Goal: Task Accomplishment & Management: Contribute content

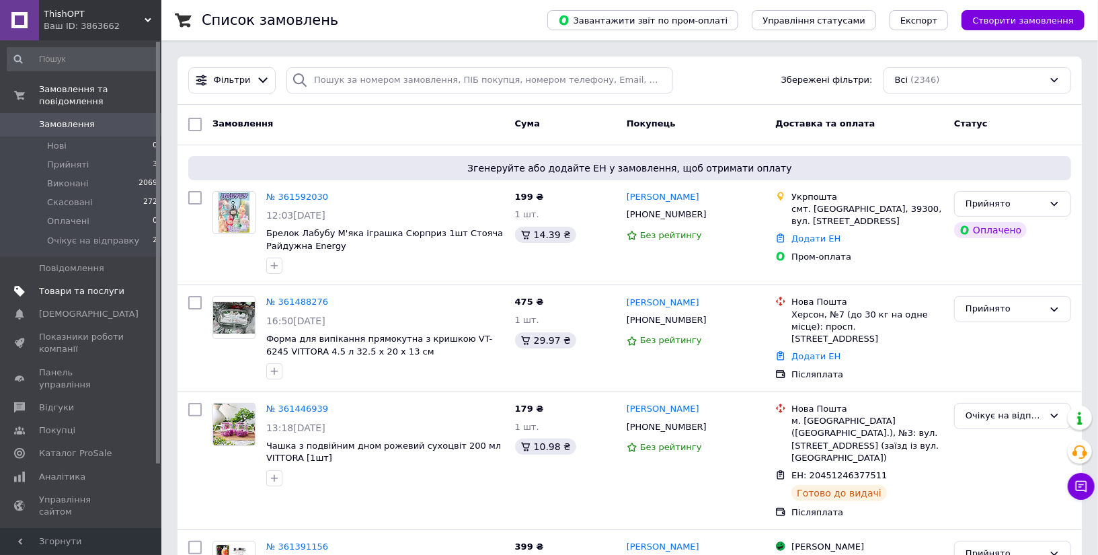
click at [42, 289] on span "Товари та послуги" at bounding box center [81, 291] width 85 height 12
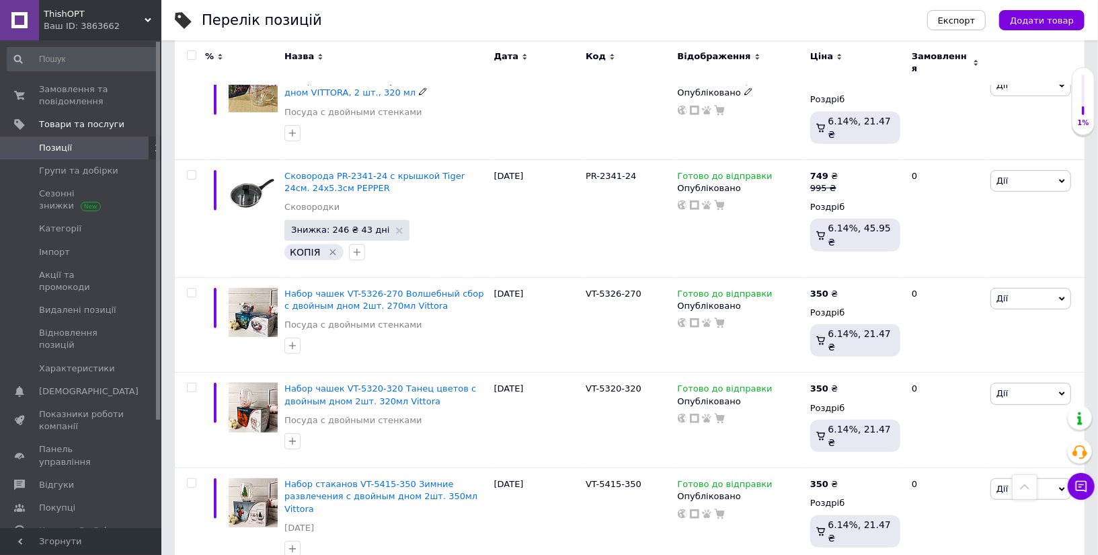
scroll to position [24, 0]
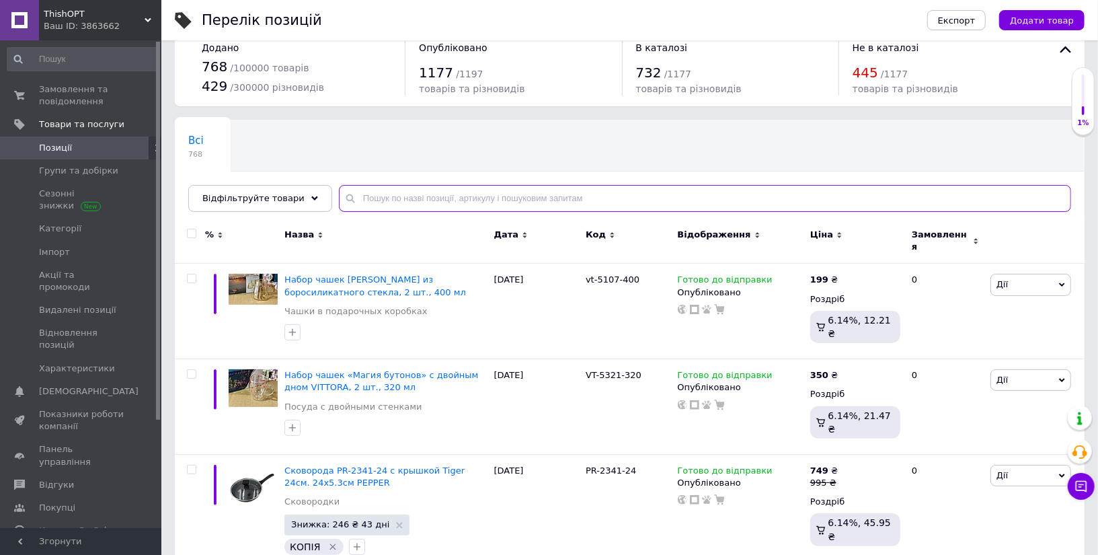
click at [410, 202] on input "text" at bounding box center [705, 198] width 733 height 27
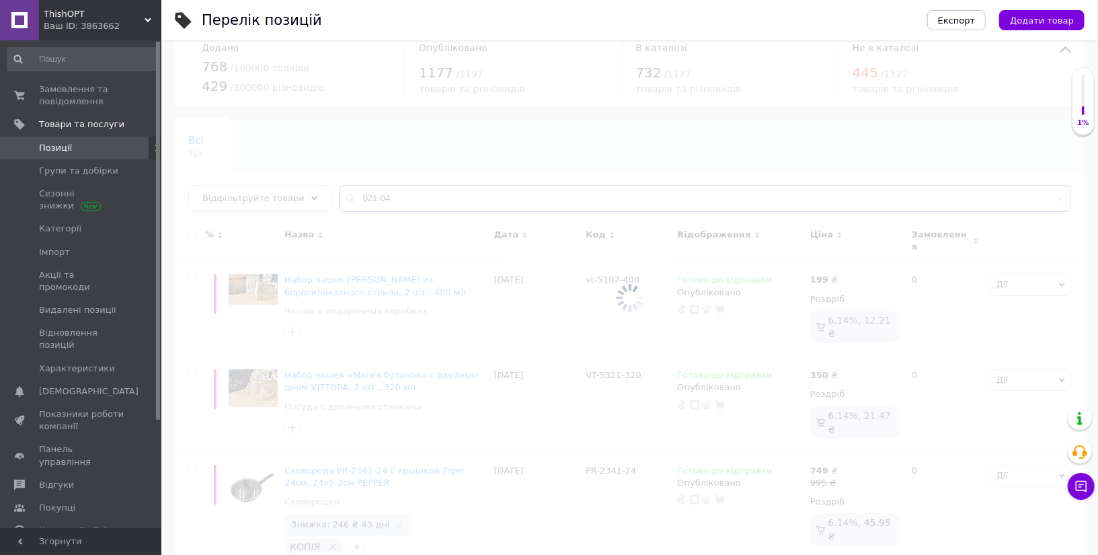
type input "021-04"
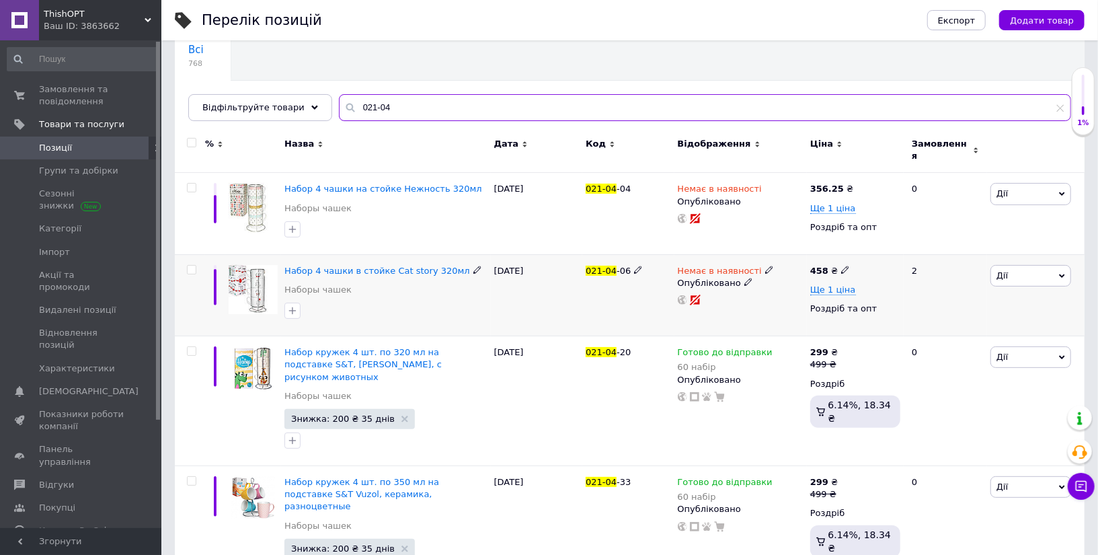
scroll to position [120, 0]
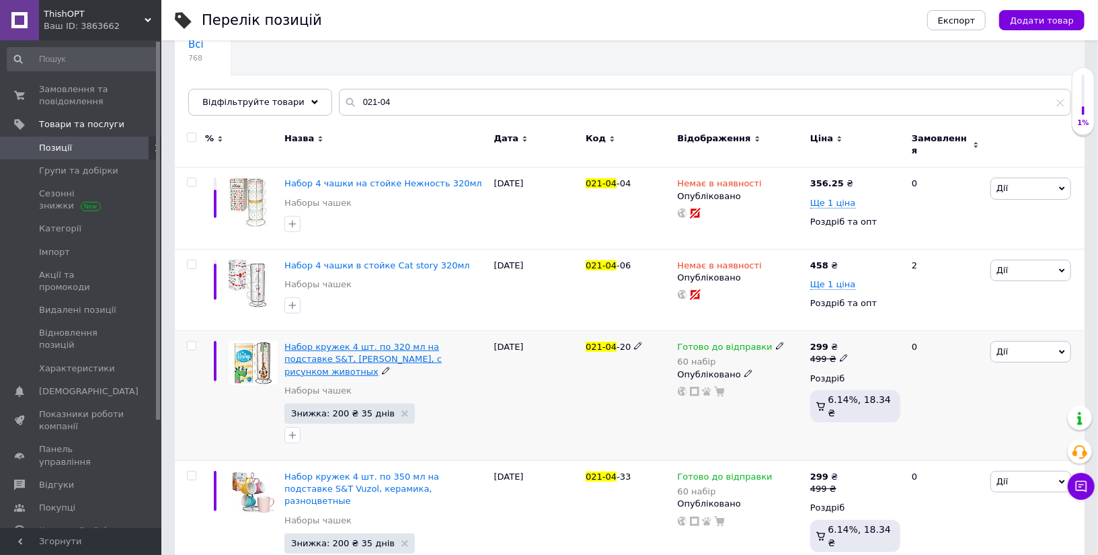
click at [389, 344] on span "Набор кружек 4 шт. по 320 мл на подставке S&T, [PERSON_NAME], с рисунком животн…" at bounding box center [363, 359] width 157 height 34
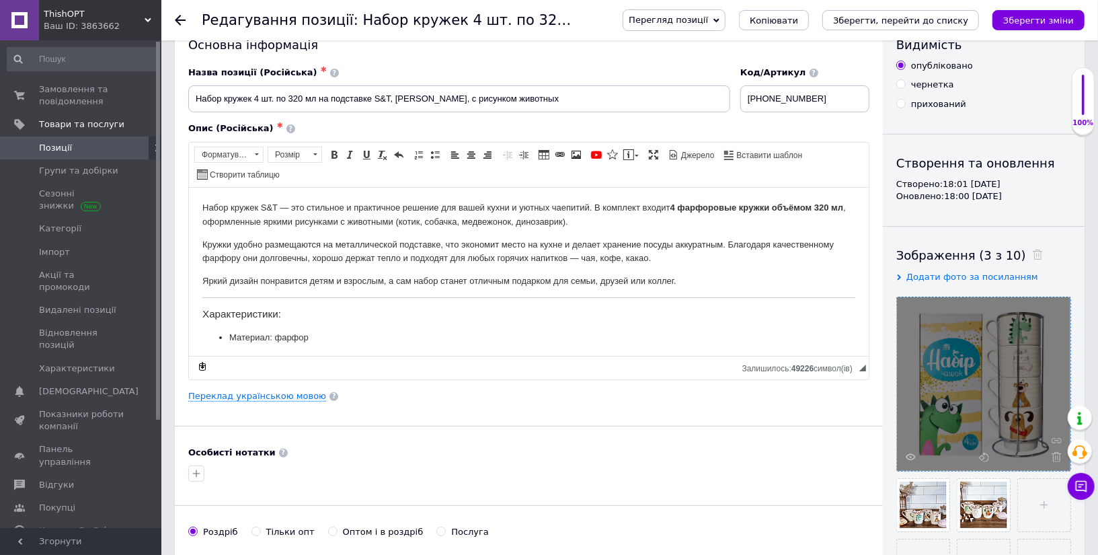
scroll to position [103, 0]
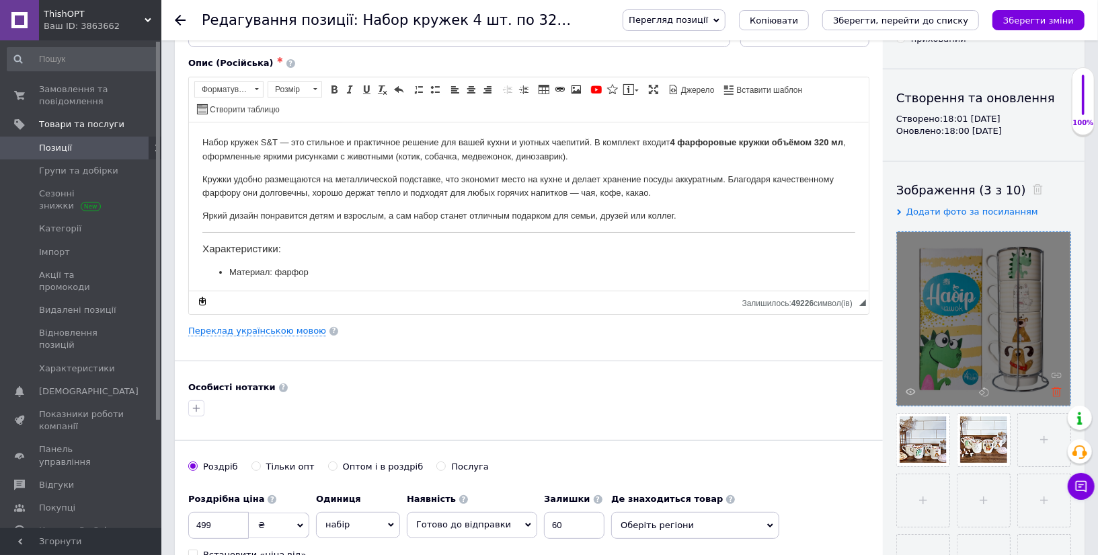
click at [1057, 391] on icon at bounding box center [1057, 392] width 10 height 10
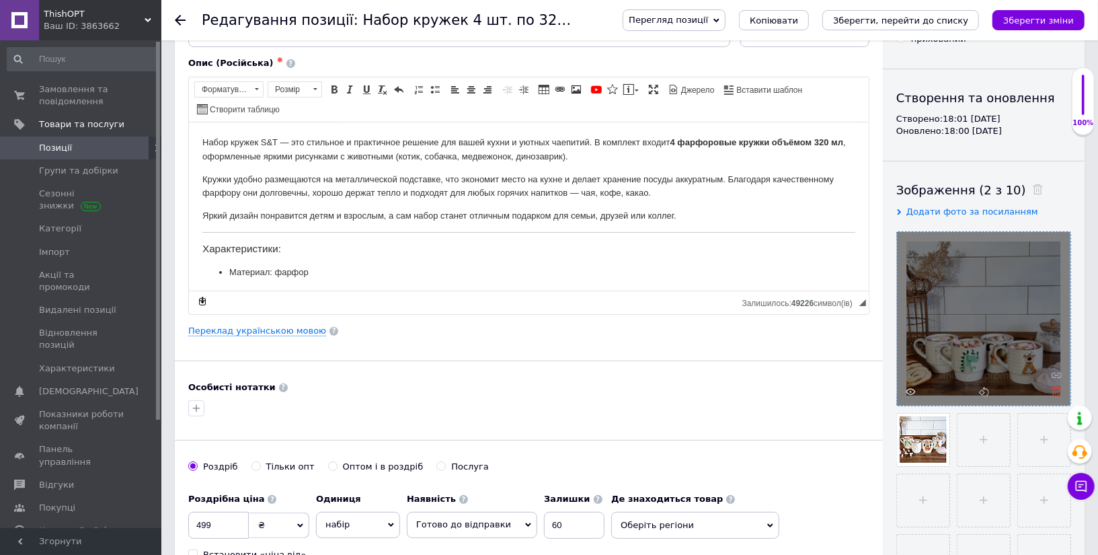
click at [1058, 392] on use at bounding box center [1057, 392] width 10 height 10
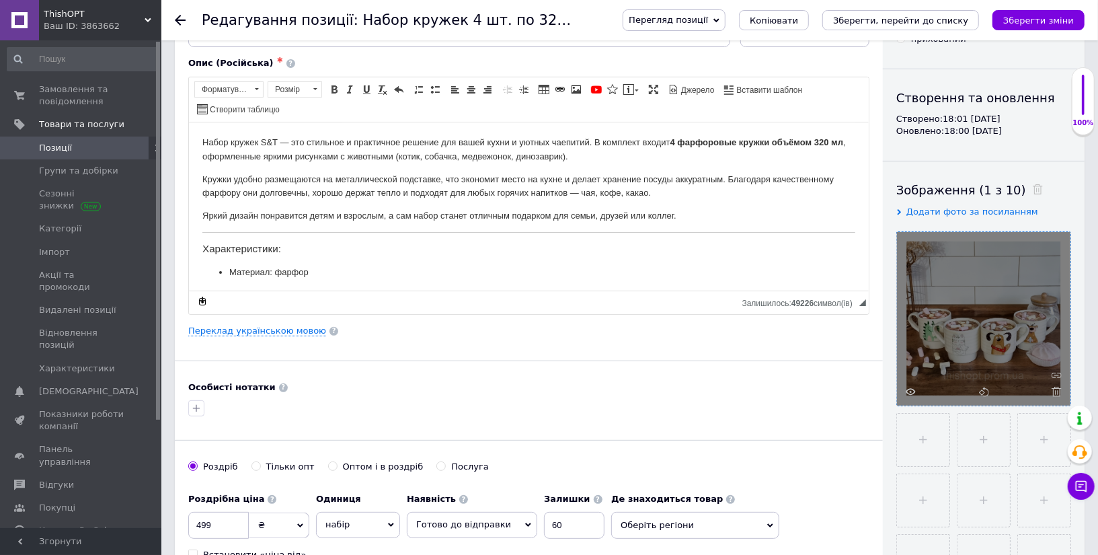
click at [1058, 392] on use at bounding box center [1057, 392] width 10 height 10
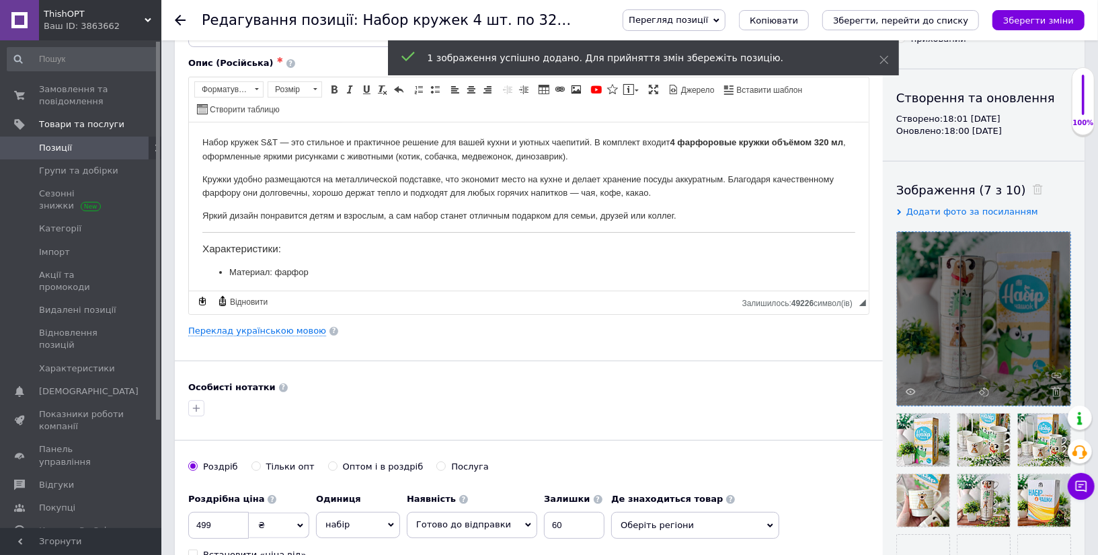
click at [1054, 31] on div "Перегляд позиції Зберегти та переглянути на сайті Зберегти та переглянути на ма…" at bounding box center [840, 20] width 489 height 40
click at [1058, 24] on icon "Зберегти зміни" at bounding box center [1039, 20] width 71 height 10
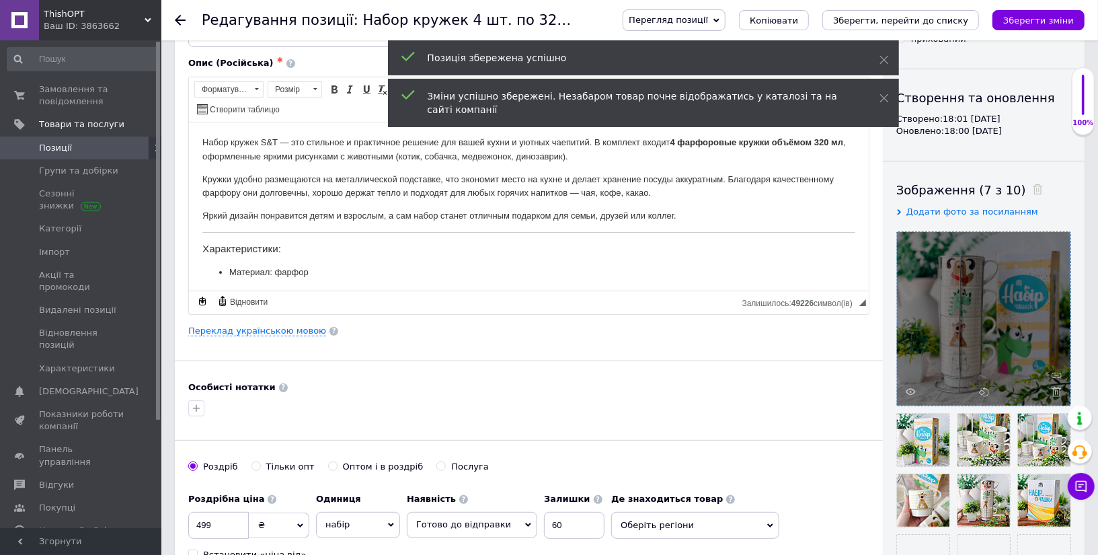
click at [182, 24] on icon at bounding box center [180, 20] width 11 height 11
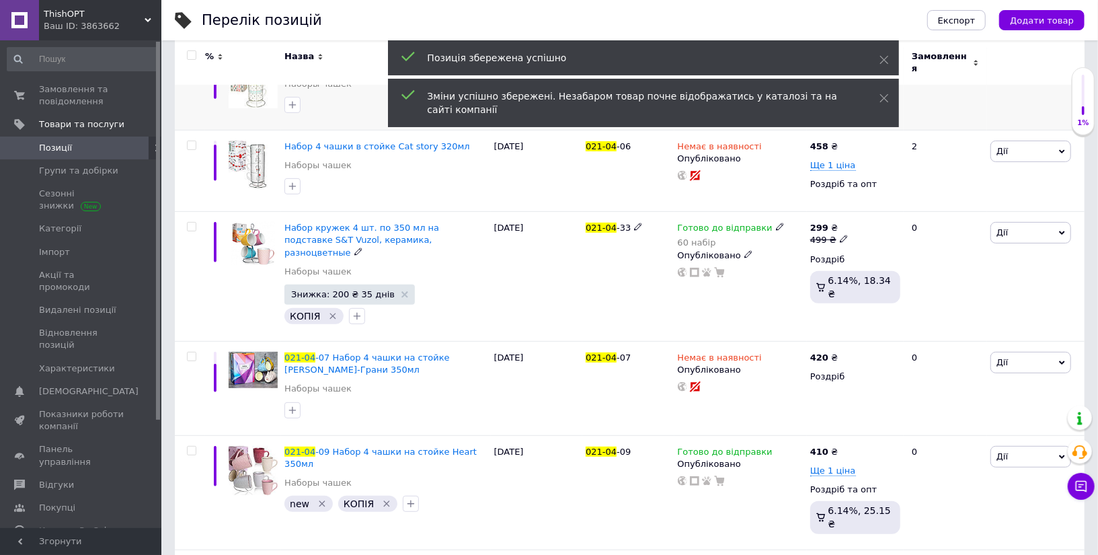
scroll to position [244, 0]
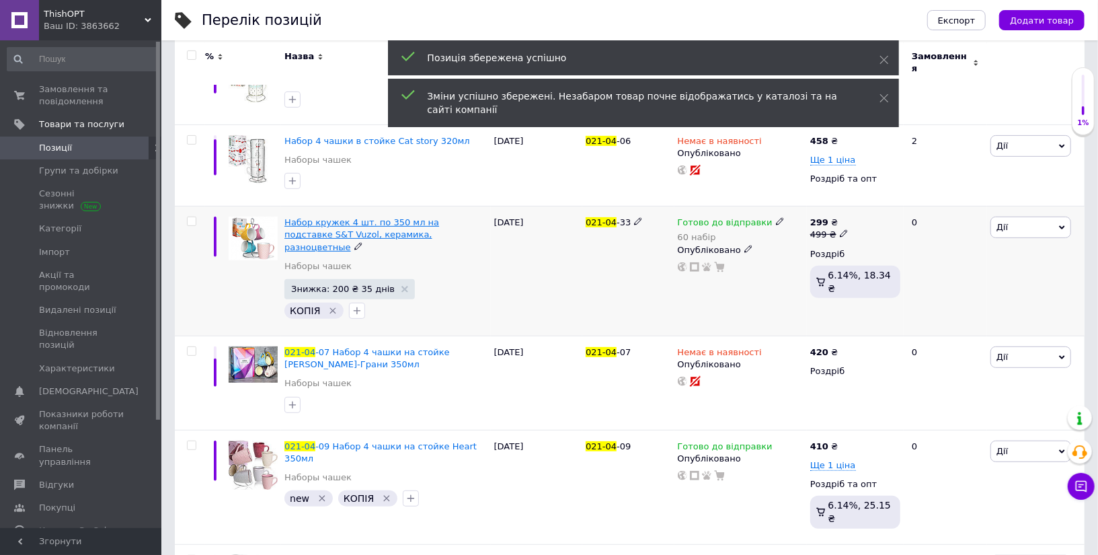
click at [384, 225] on span "Набор кружек 4 шт. по 350 мл на подставке S&T Vuzol, керамика, разноцветные" at bounding box center [362, 234] width 155 height 34
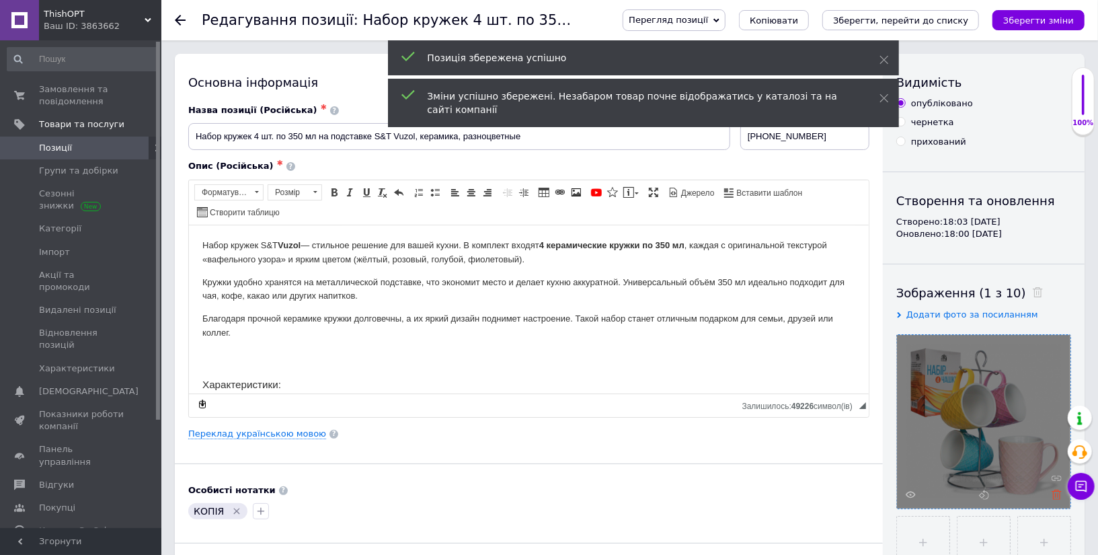
click at [1058, 493] on icon at bounding box center [1057, 495] width 10 height 10
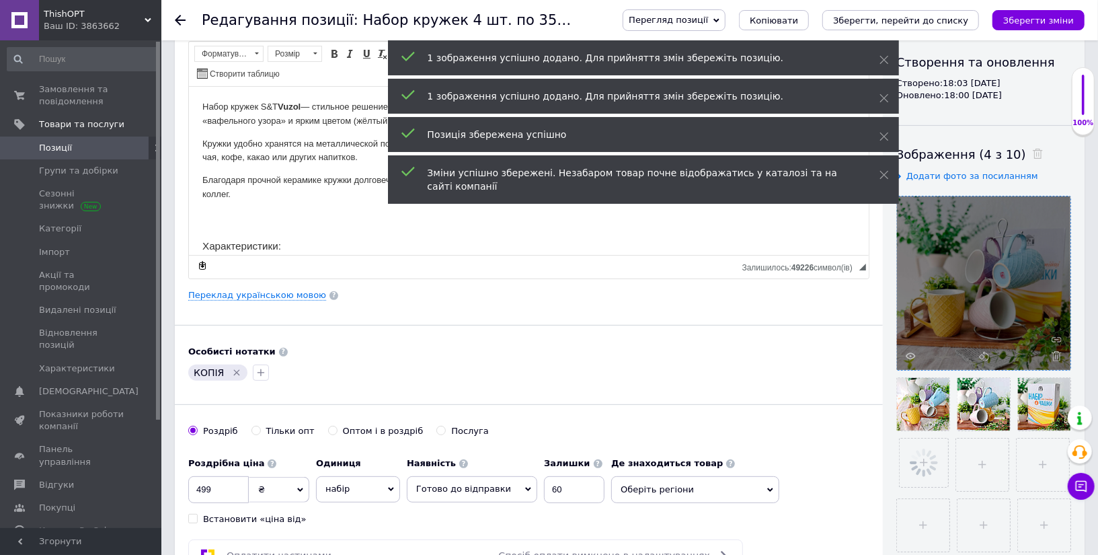
scroll to position [155, 0]
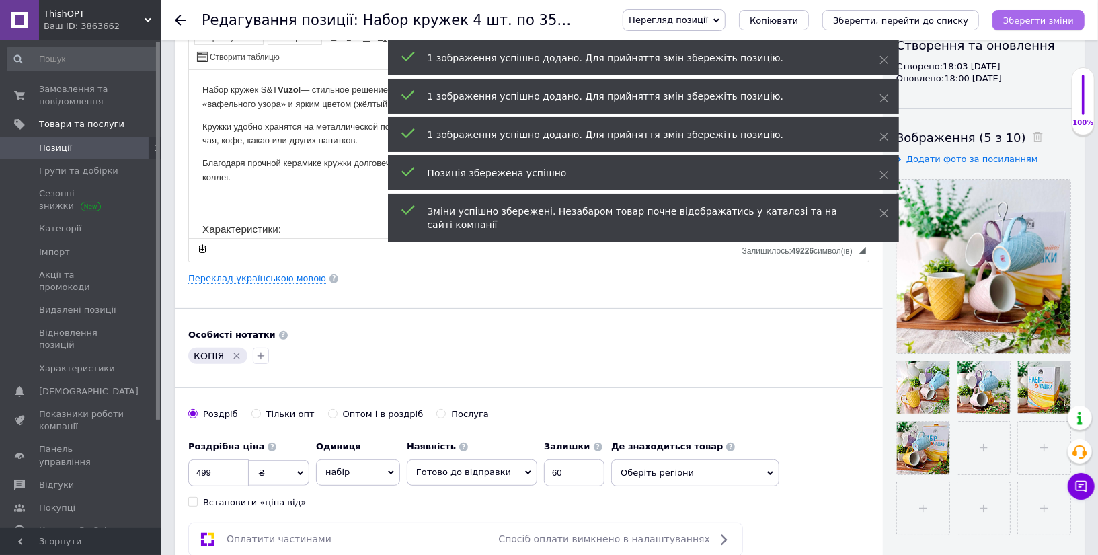
click at [1049, 11] on button "Зберегти зміни" at bounding box center [1039, 20] width 92 height 20
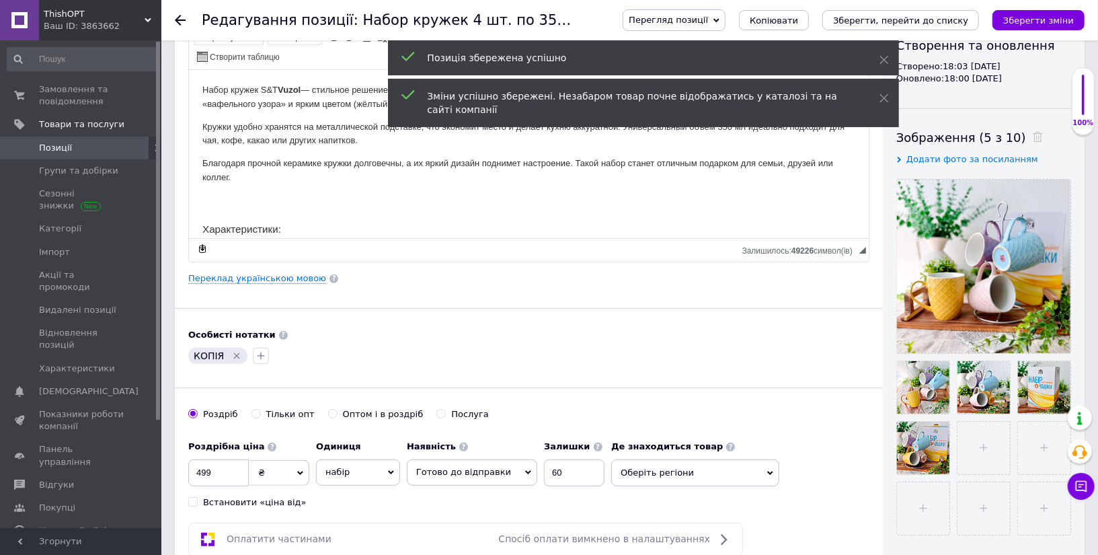
click at [118, 147] on span "Позиції" at bounding box center [81, 148] width 85 height 12
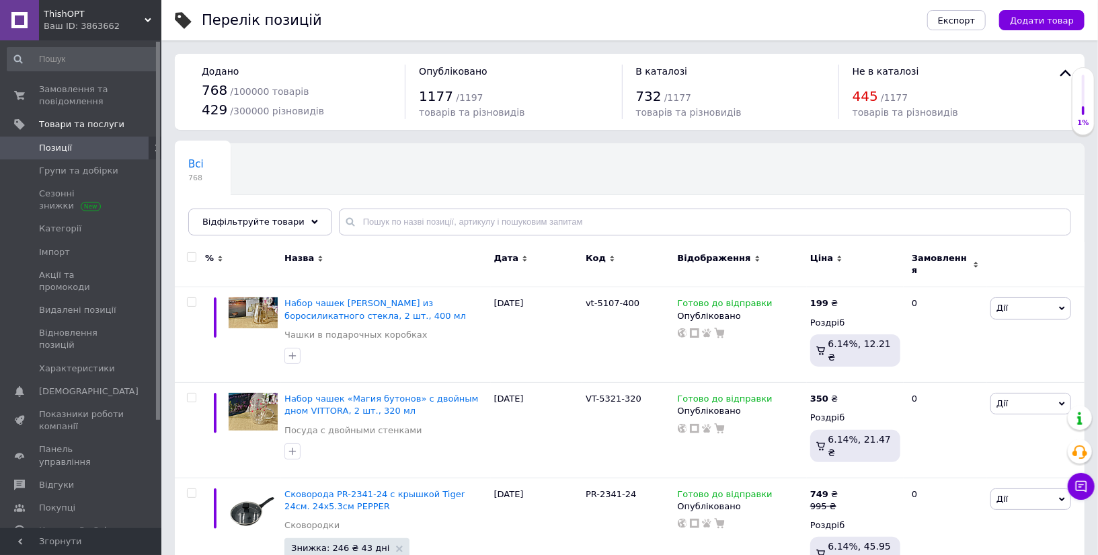
click at [133, 143] on span at bounding box center [142, 148] width 37 height 12
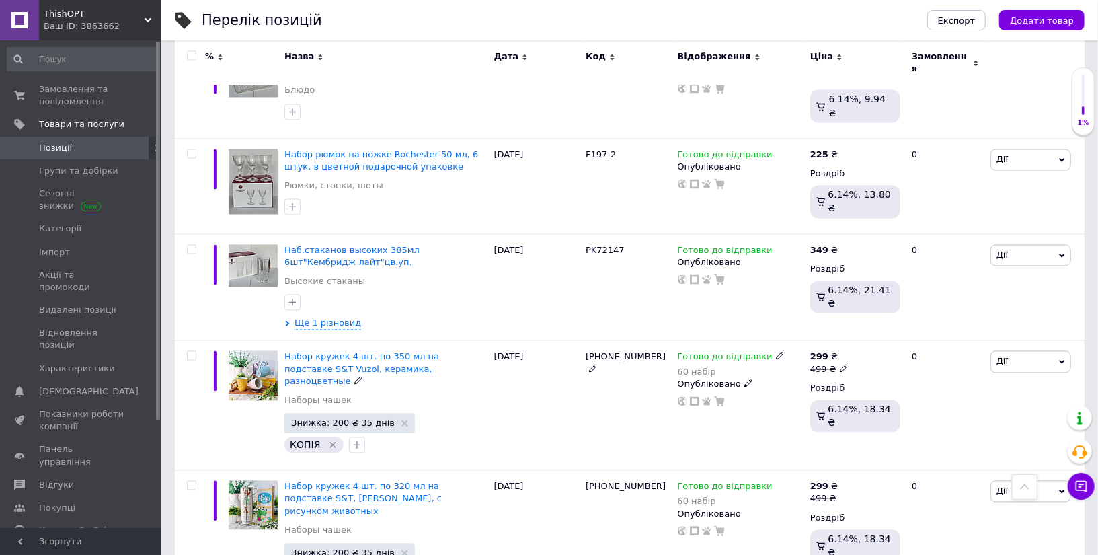
scroll to position [1832, 0]
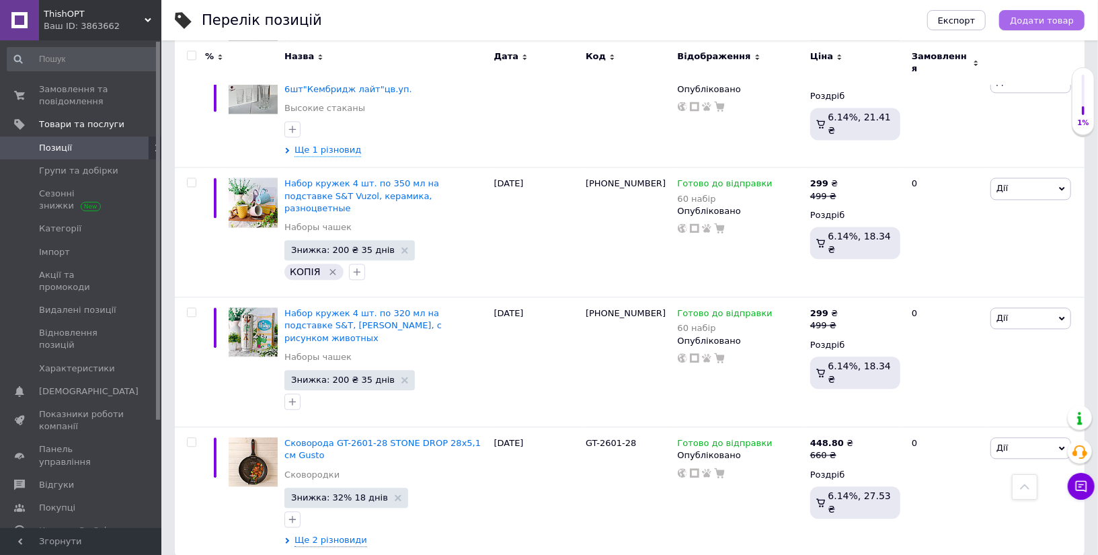
click at [1039, 22] on span "Додати товар" at bounding box center [1042, 20] width 64 height 10
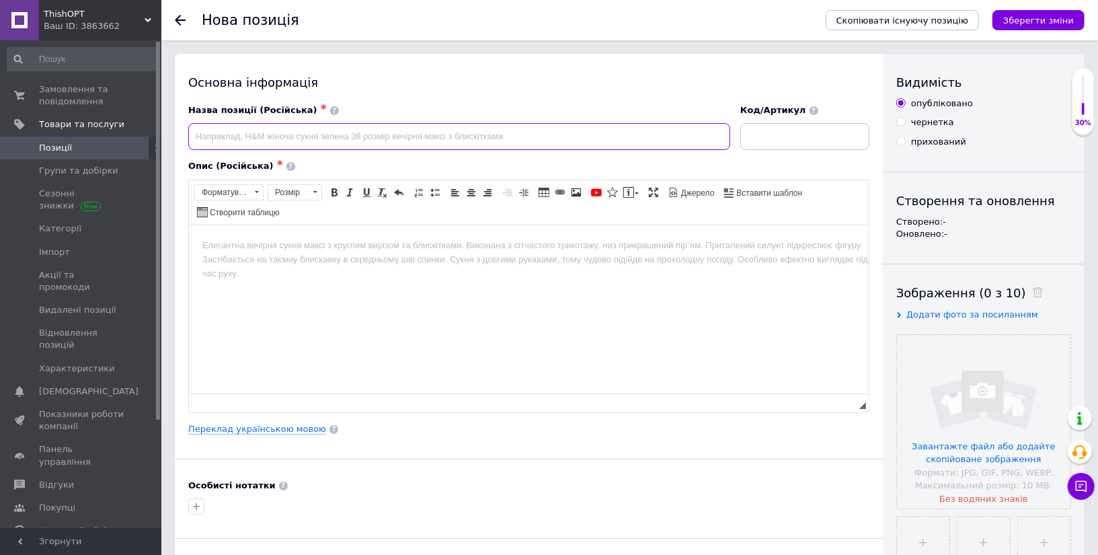
click at [455, 135] on input at bounding box center [459, 136] width 542 height 27
paste input "Набор кофейный «Кав’ярня» 12 предметов (6 чашек + 6 блюдец), 120 мл"
click at [310, 136] on input "Набор кофейный «Кав’ярня» 12 предметов (6 чашек + 6 блюдец), 120 мл" at bounding box center [459, 136] width 542 height 27
type input "Набор кофейный «Кофейня» 12 предметов (6 чашек + 6 блюдец), 120 мл"
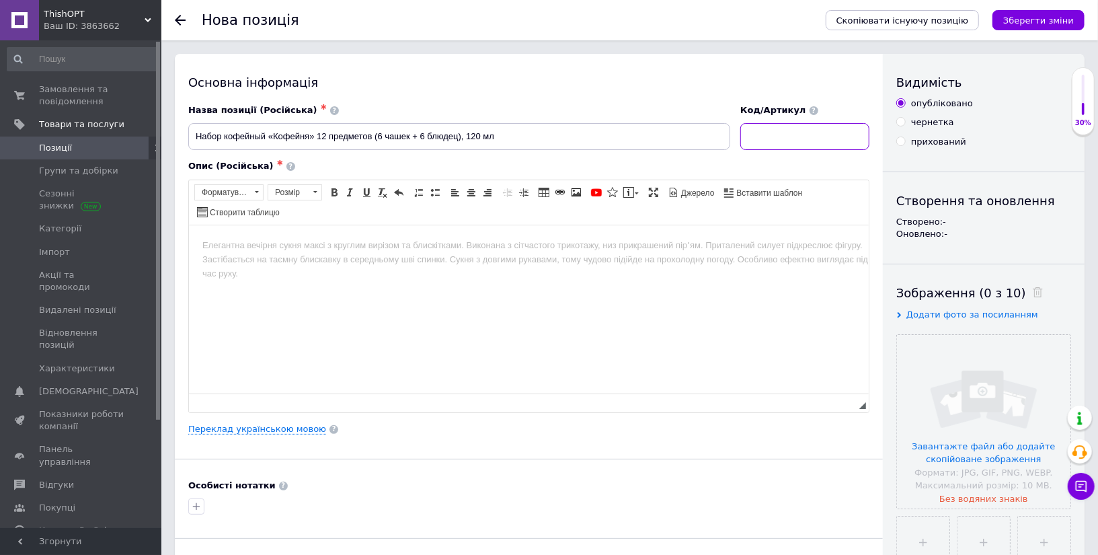
click at [844, 143] on input at bounding box center [805, 136] width 129 height 27
paste input "1533-18"
type input "1533-18"
click at [455, 266] on html at bounding box center [528, 245] width 680 height 41
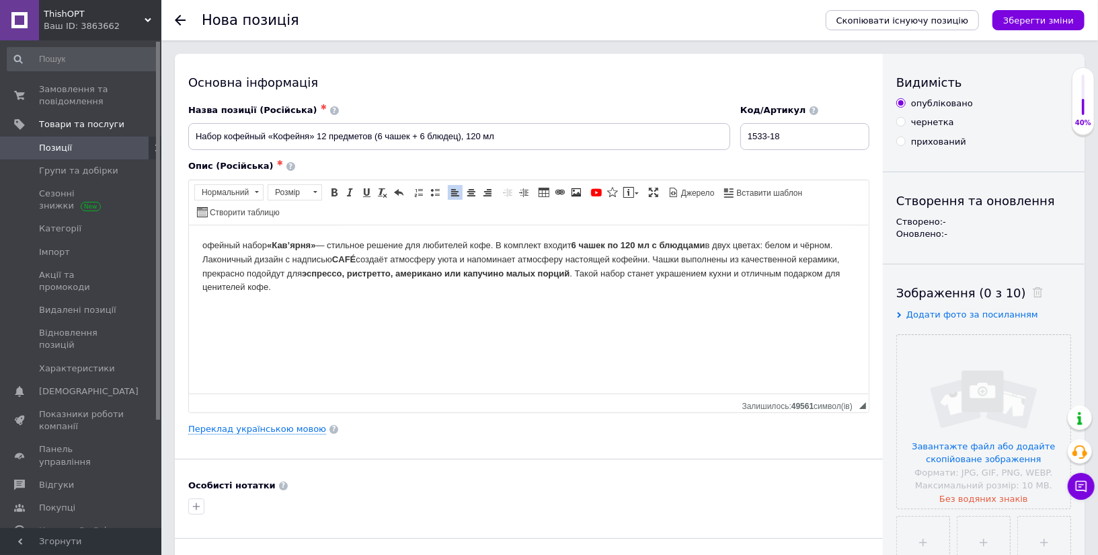
click at [304, 242] on strong "«Кав’ярня»" at bounding box center [290, 244] width 48 height 10
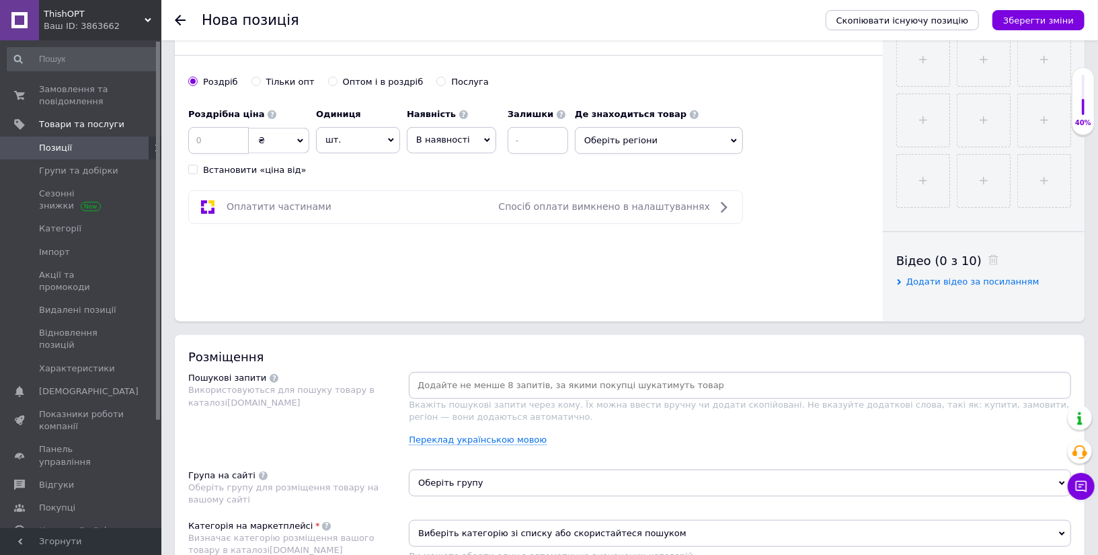
scroll to position [603, 0]
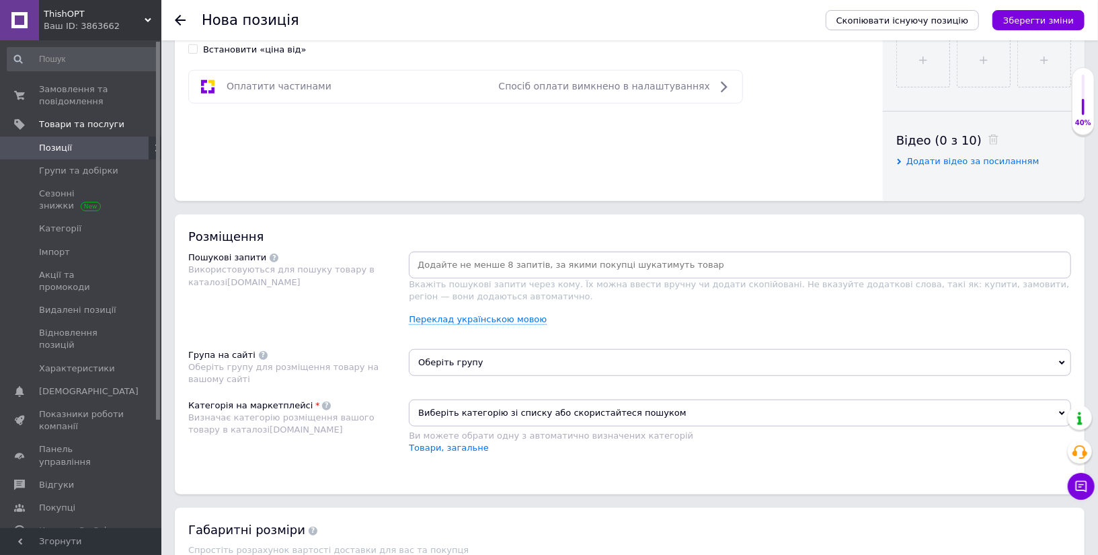
click at [596, 256] on input at bounding box center [740, 265] width 657 height 20
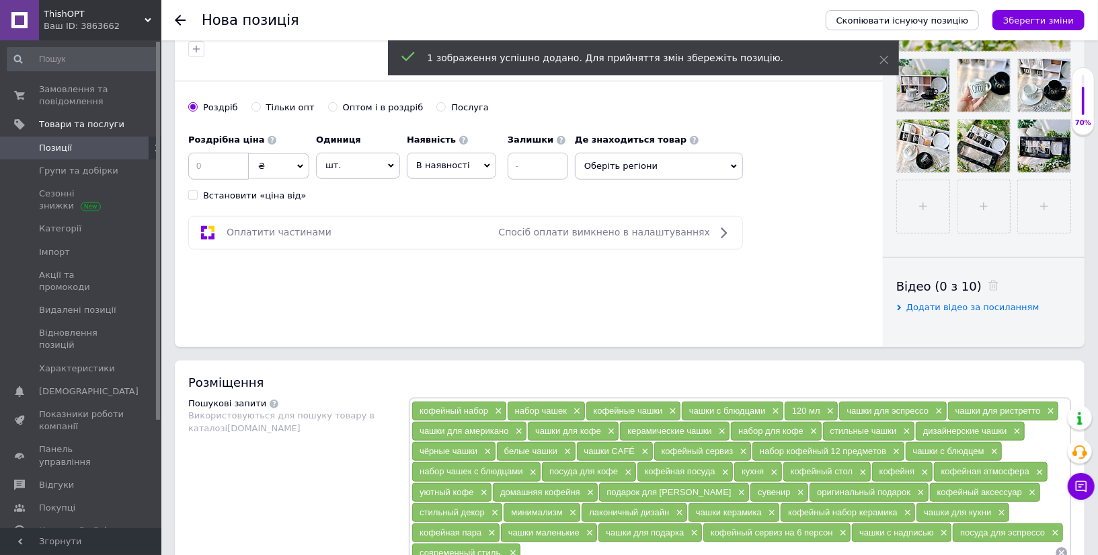
scroll to position [466, 0]
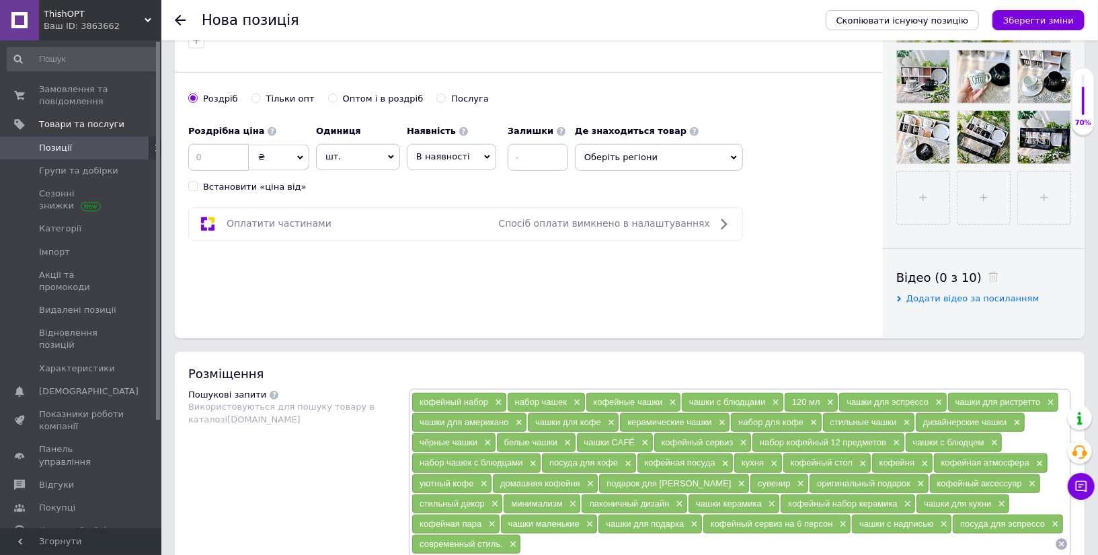
click at [350, 165] on span "шт." at bounding box center [358, 157] width 84 height 26
click at [354, 190] on input at bounding box center [358, 192] width 76 height 27
type input "наб"
click at [339, 219] on li "наб ір" at bounding box center [358, 218] width 83 height 19
click at [233, 162] on input at bounding box center [218, 157] width 61 height 27
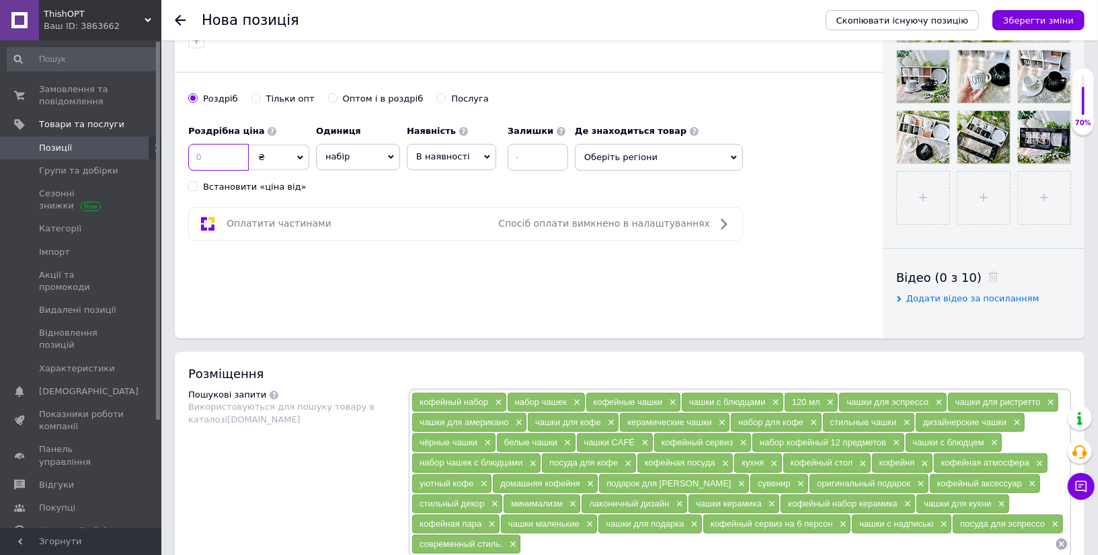
type input "4"
type input "5"
type input "449"
click at [451, 167] on div "Роздрібна ціна 449 ₴ $ EUR CHF GBP ¥ PLN ₸ MDL HUF KGS CNY TRY KRW lei Встанови…" at bounding box center [381, 155] width 387 height 75
click at [451, 157] on span "В наявності" at bounding box center [443, 156] width 54 height 10
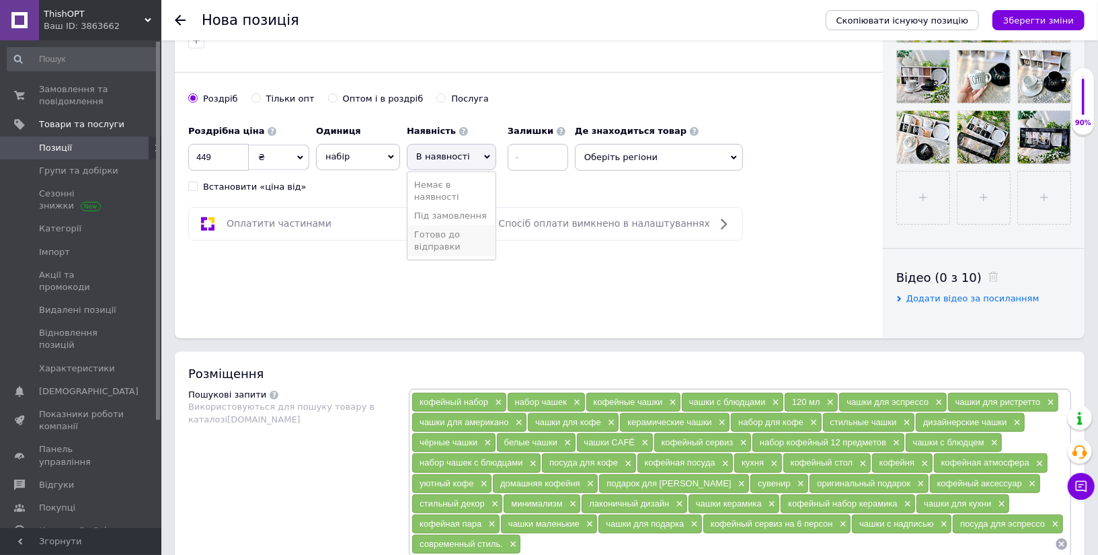
click at [445, 229] on li "Готово до відправки" at bounding box center [452, 240] width 88 height 31
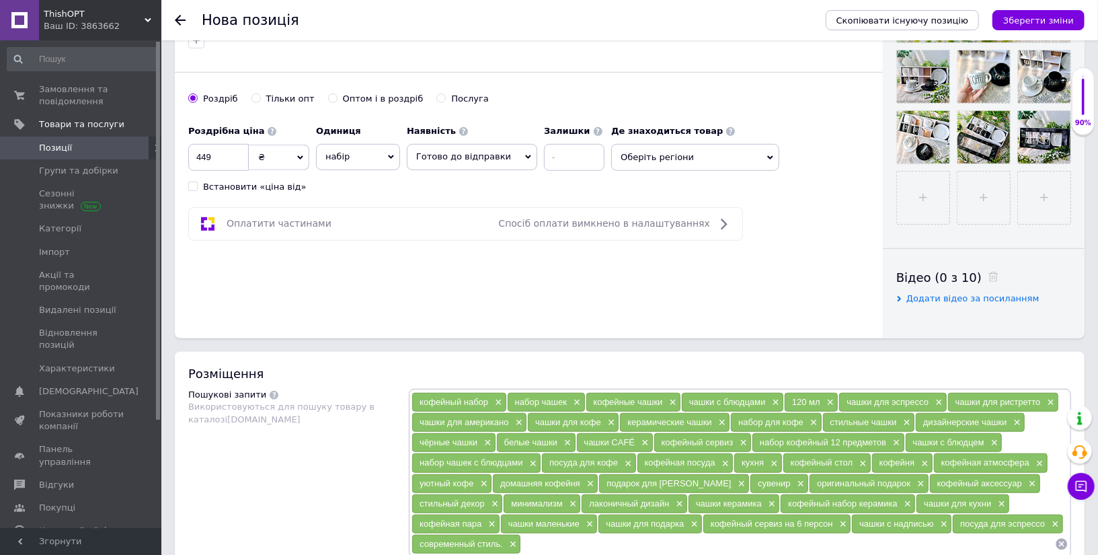
click at [632, 159] on span "Оберіть регіони" at bounding box center [695, 157] width 168 height 27
click at [631, 186] on input "text" at bounding box center [695, 192] width 153 height 27
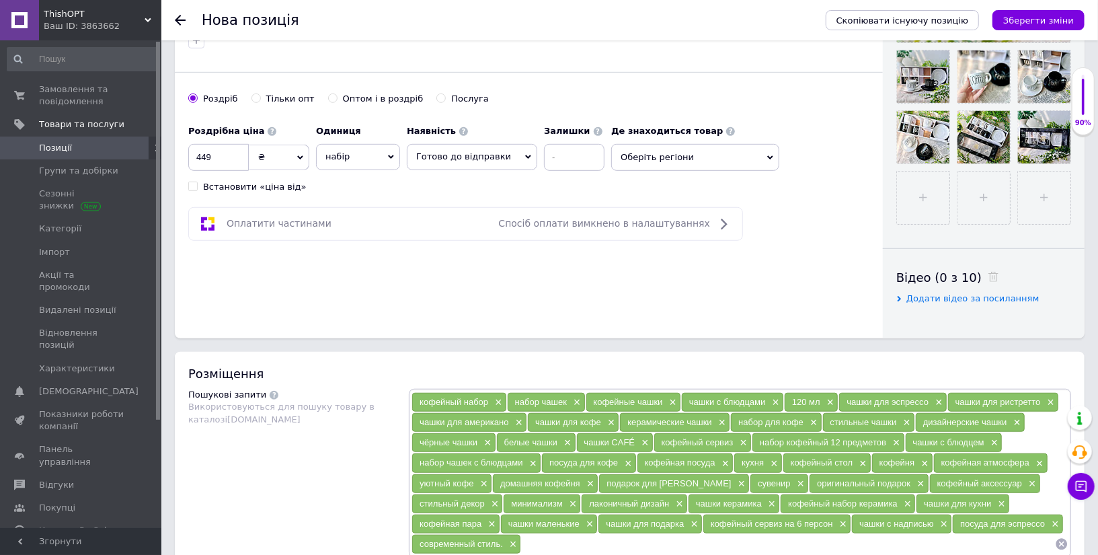
click at [712, 144] on span "Оберіть регіони" at bounding box center [695, 157] width 168 height 27
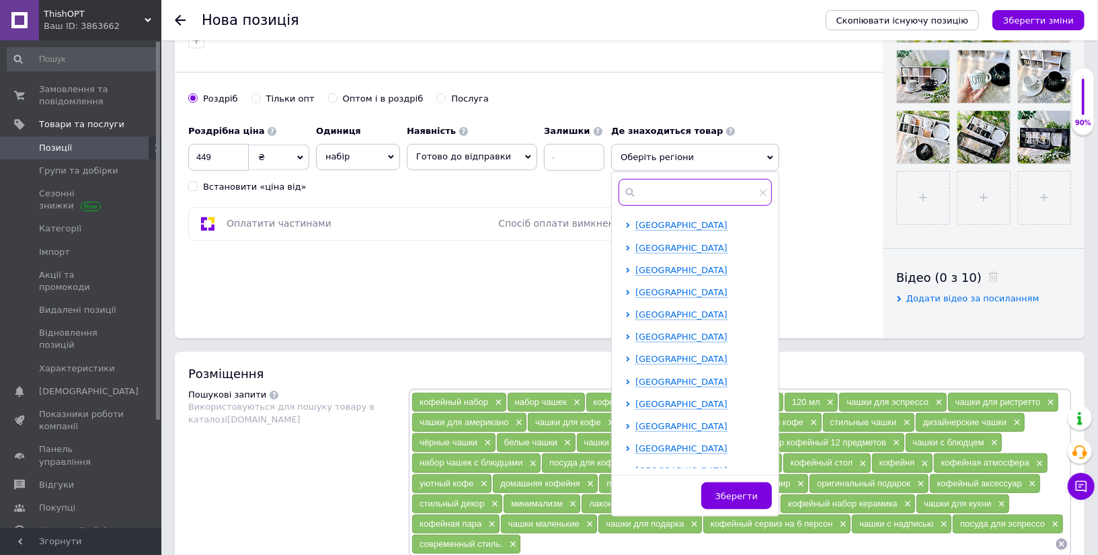
click at [683, 189] on input "text" at bounding box center [695, 192] width 153 height 27
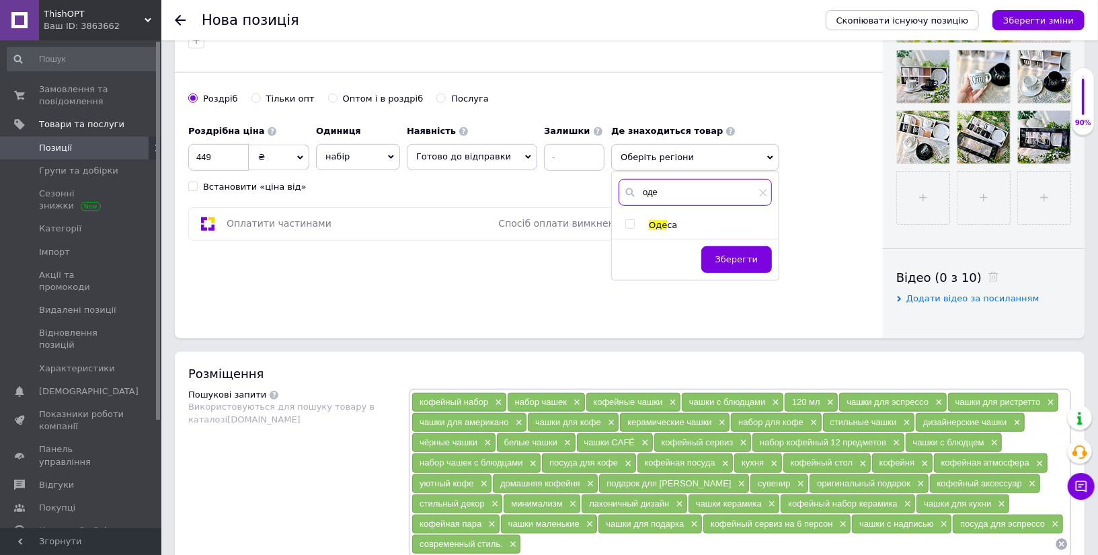
type input "оде"
click at [626, 221] on input "checkbox" at bounding box center [630, 224] width 9 height 9
checkbox input "true"
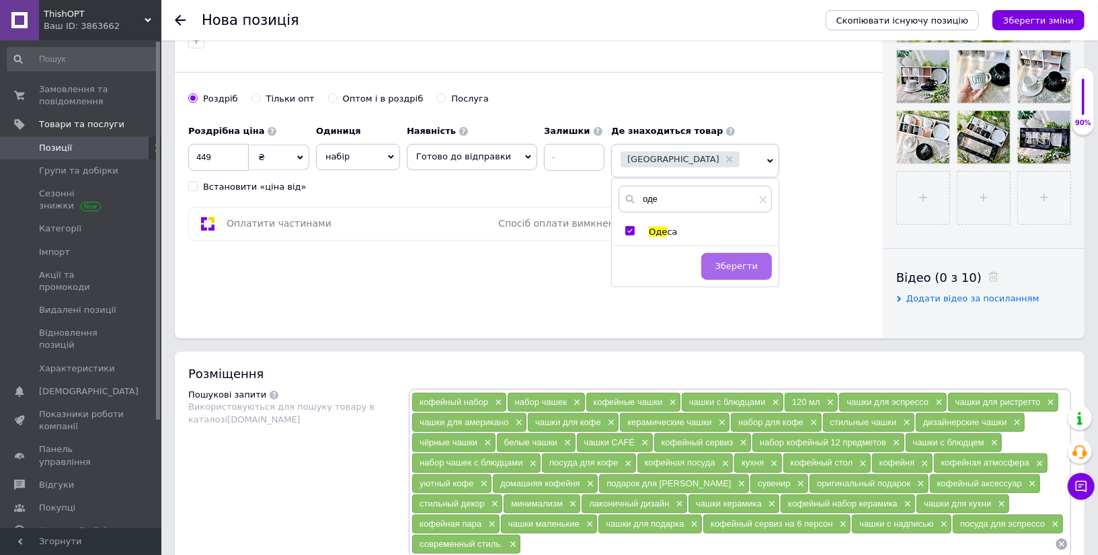
click at [738, 272] on button "Зберегти" at bounding box center [737, 266] width 71 height 27
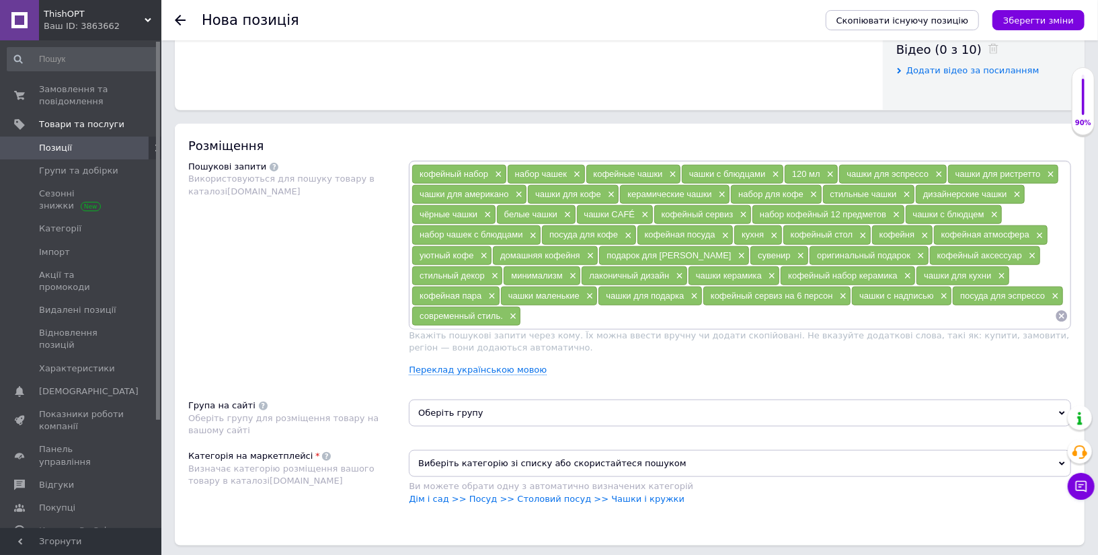
scroll to position [941, 0]
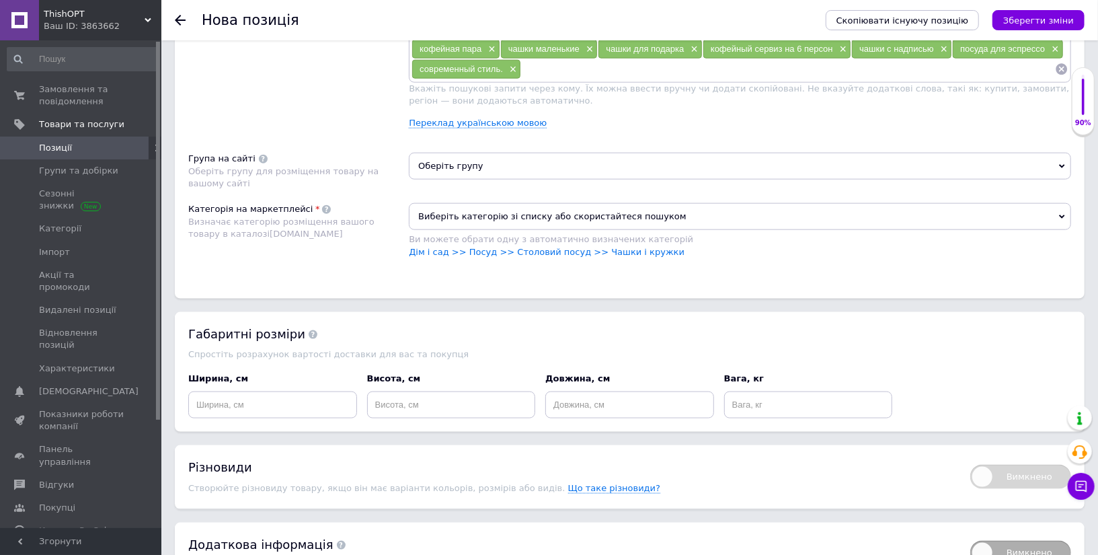
click at [575, 165] on span "Оберіть групу" at bounding box center [740, 166] width 663 height 27
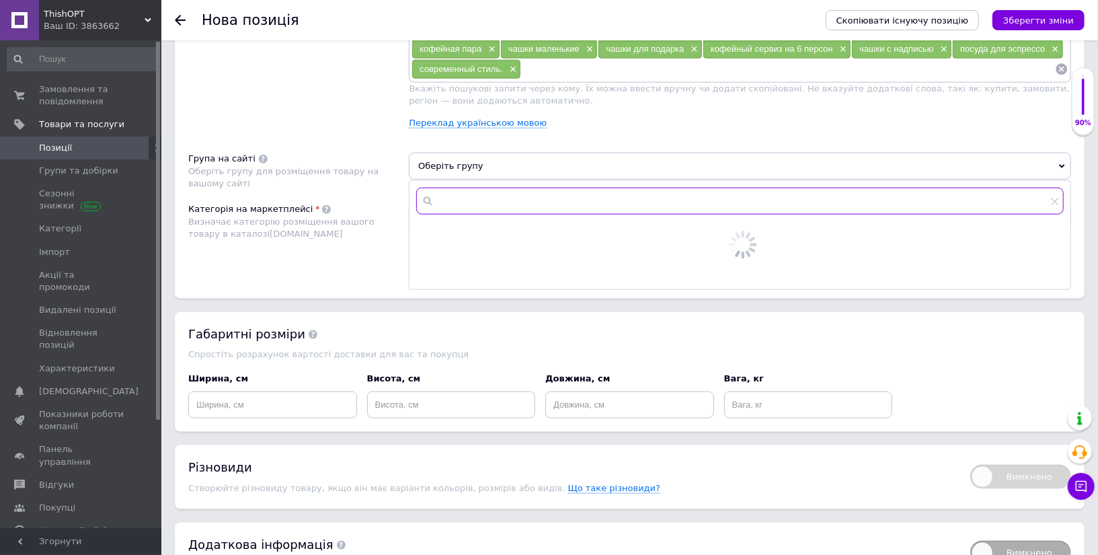
click at [552, 198] on input "text" at bounding box center [740, 201] width 648 height 27
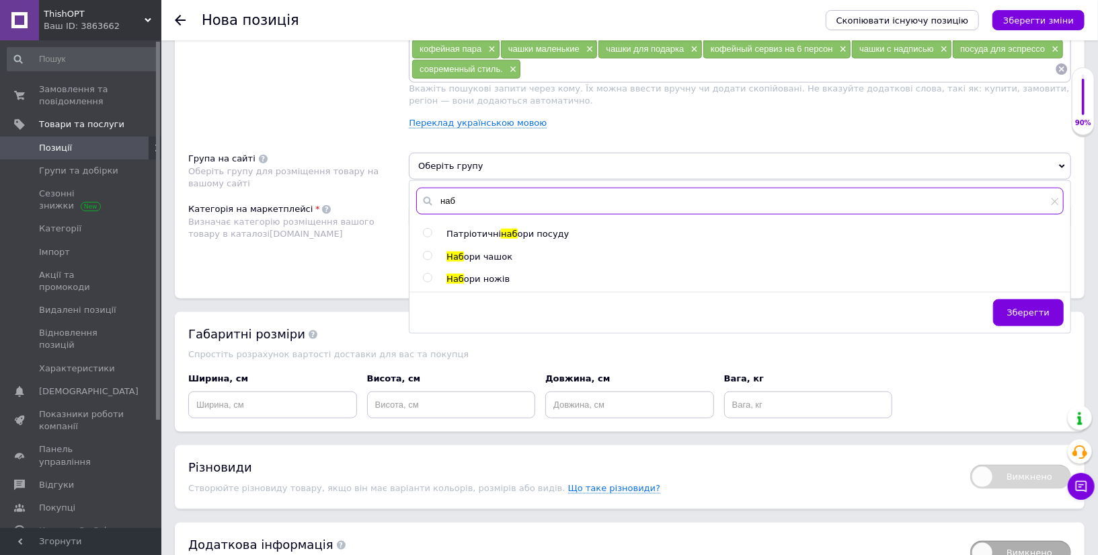
type input "наб"
click at [424, 252] on input "radio" at bounding box center [427, 256] width 9 height 9
radio input "true"
click at [348, 270] on div "Розміщення Пошукові запити Використовуються для пошуку товару в каталозі [DOMAI…" at bounding box center [630, 88] width 910 height 422
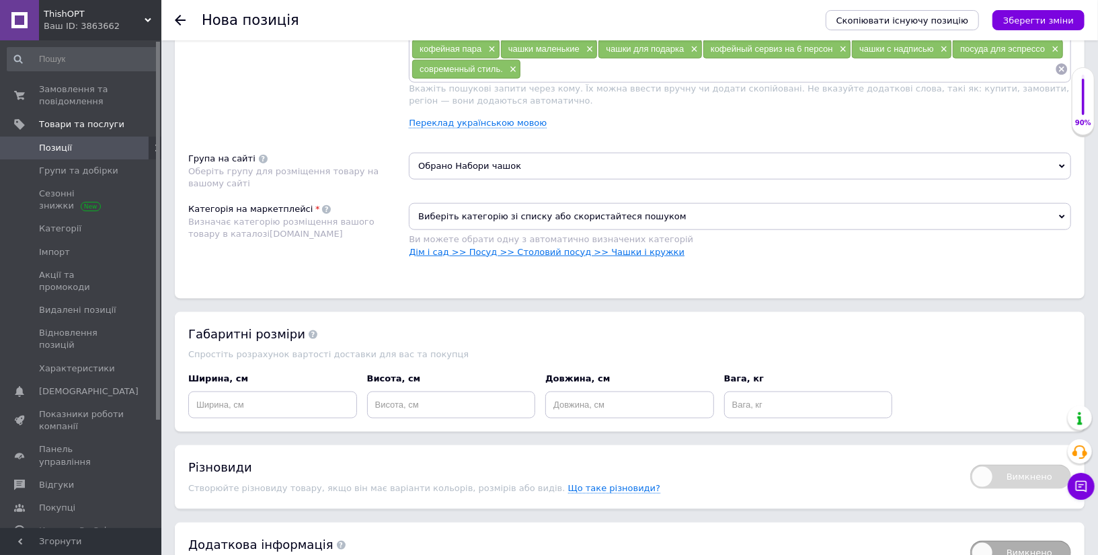
click at [611, 247] on link "Дім і сад >> Посуд >> Столовий посуд >> Чашки і кружки" at bounding box center [547, 252] width 276 height 10
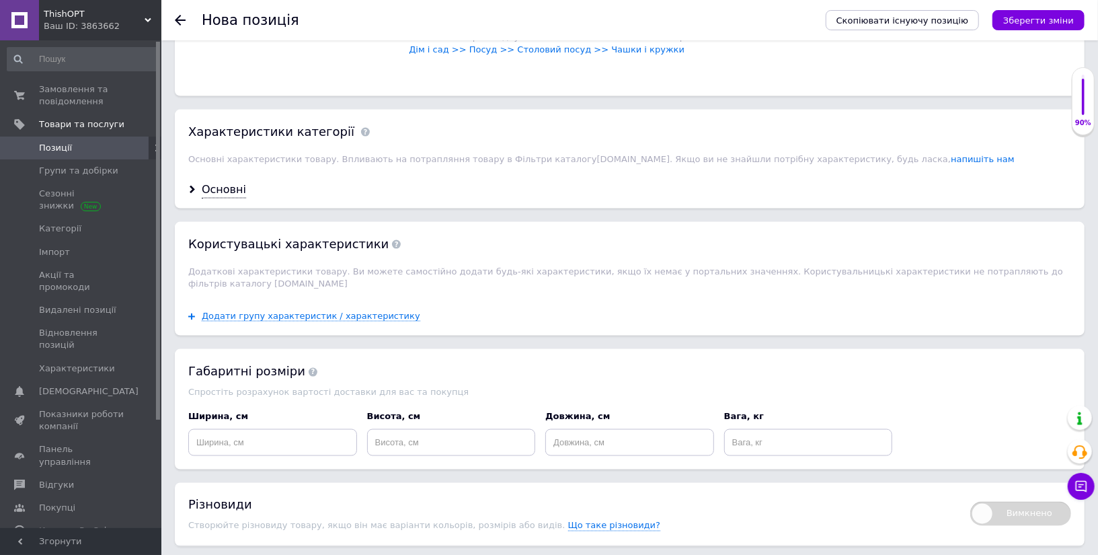
scroll to position [1189, 0]
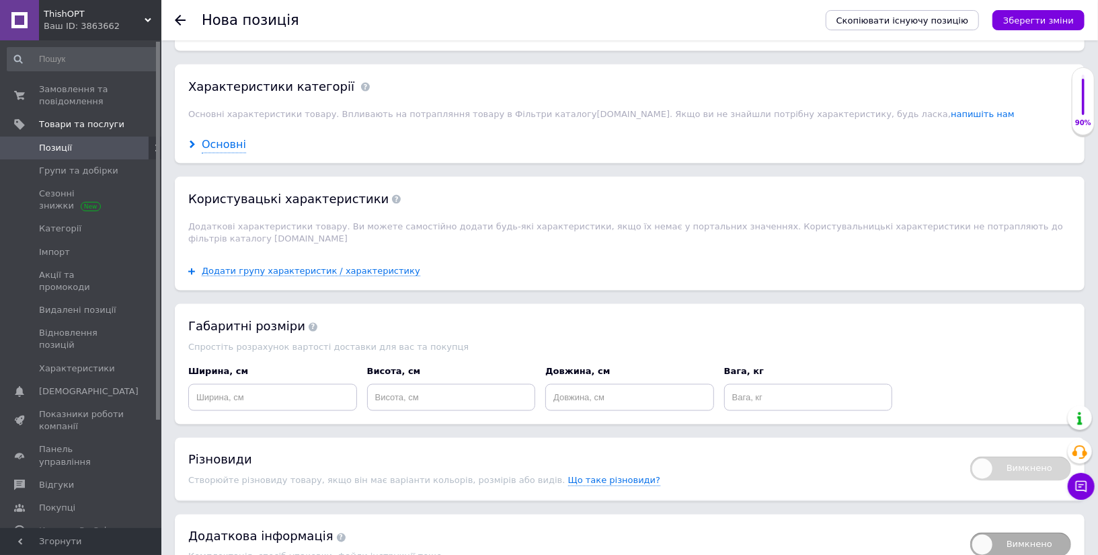
click at [216, 137] on div "Основні" at bounding box center [224, 144] width 44 height 15
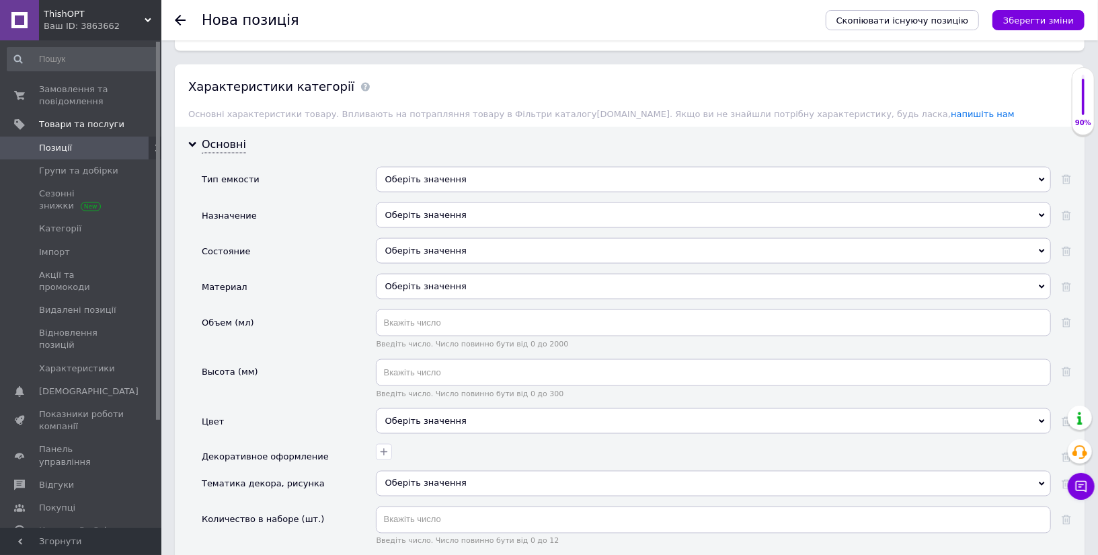
click at [422, 167] on div "Оберіть значення" at bounding box center [713, 180] width 675 height 26
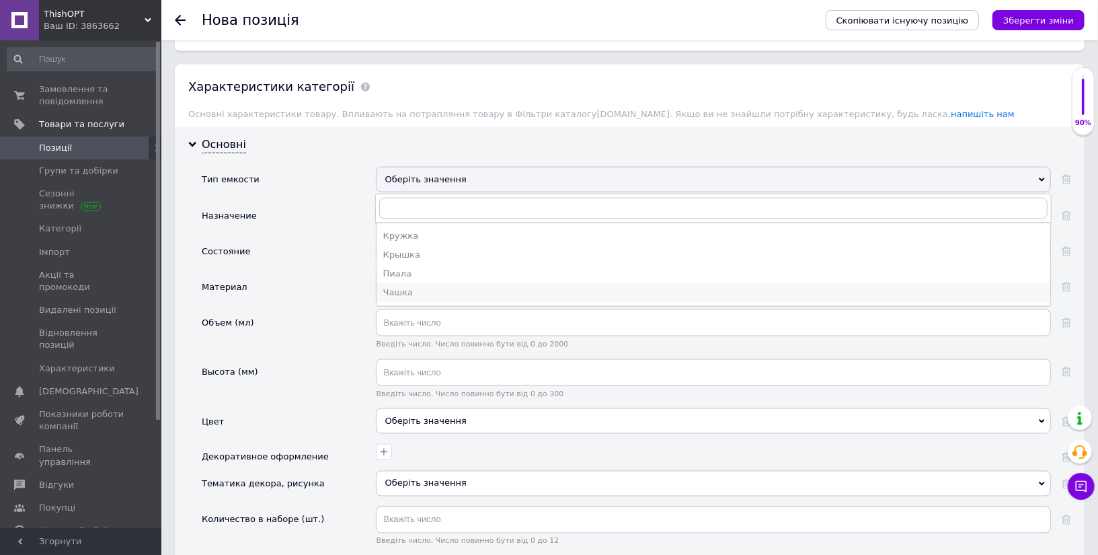
click at [423, 287] on div "Чашка" at bounding box center [713, 293] width 661 height 12
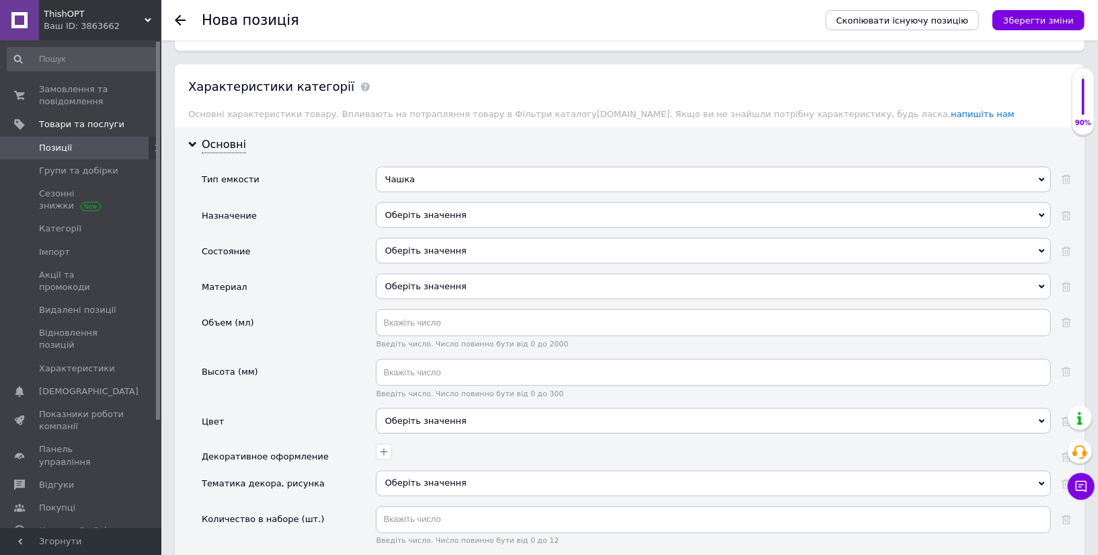
click at [457, 213] on div "Оберіть значення" at bounding box center [713, 215] width 675 height 26
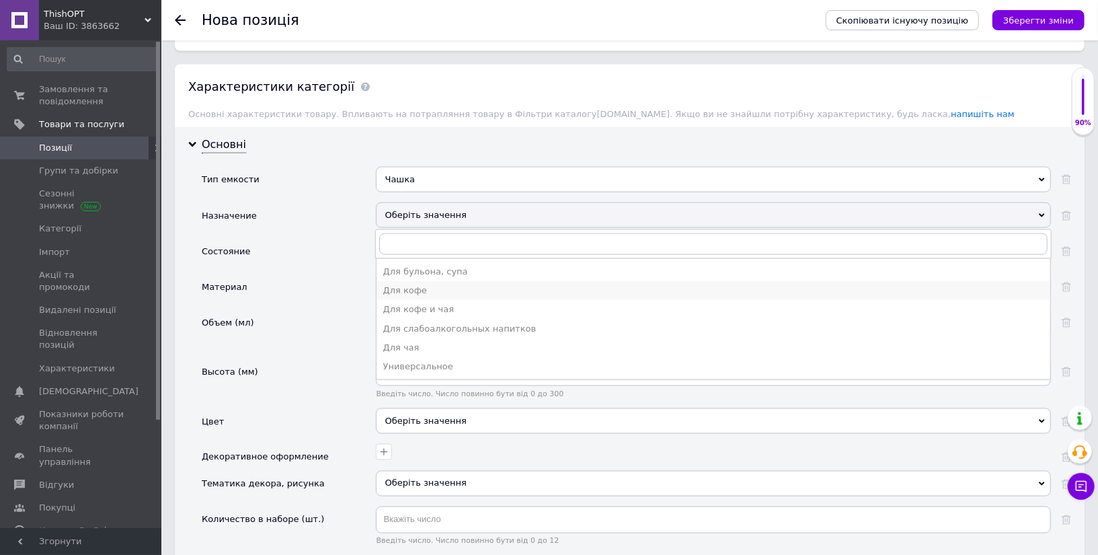
click at [447, 285] on div "Для кофе" at bounding box center [713, 291] width 661 height 12
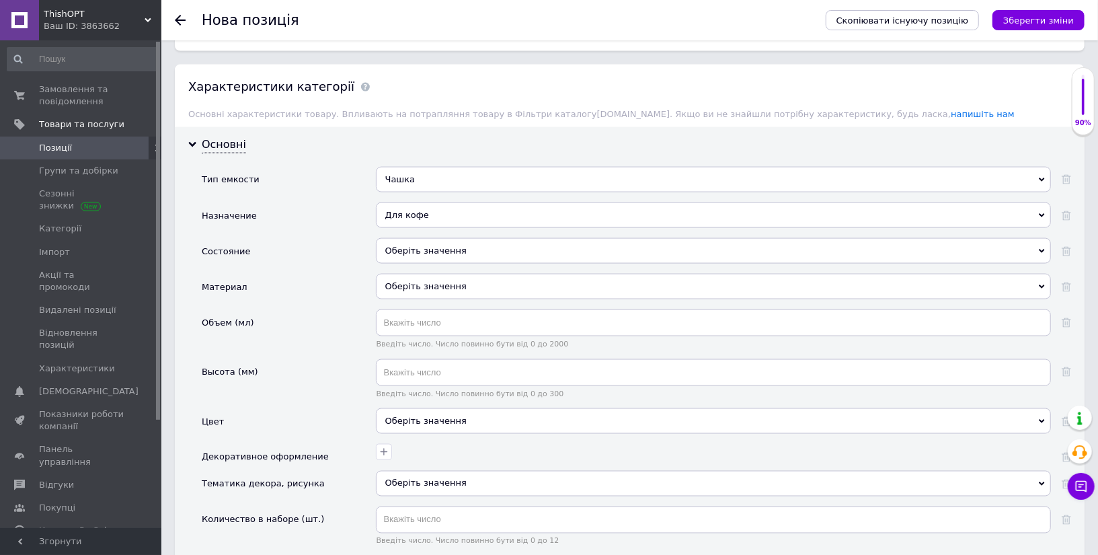
click at [471, 241] on div "Оберіть значення" at bounding box center [713, 251] width 675 height 26
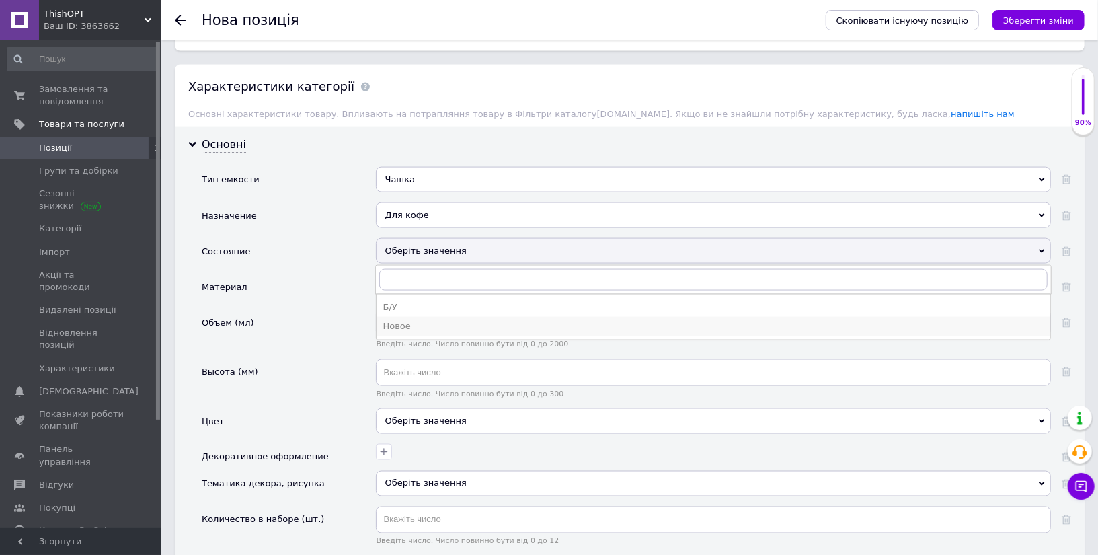
click at [453, 320] on div "Новое" at bounding box center [713, 326] width 661 height 12
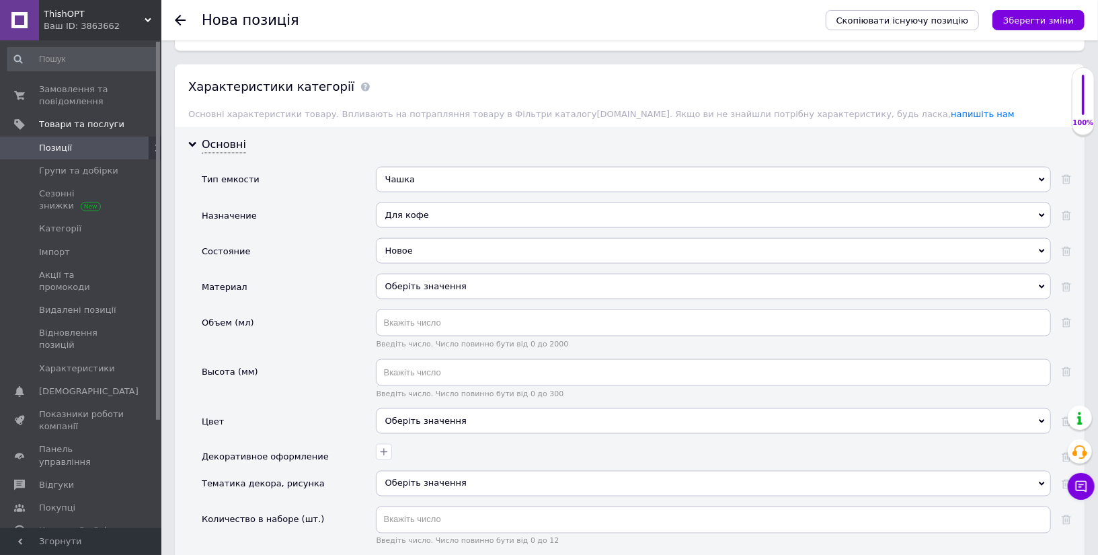
click at [461, 285] on div "Оберіть значення" at bounding box center [713, 287] width 675 height 26
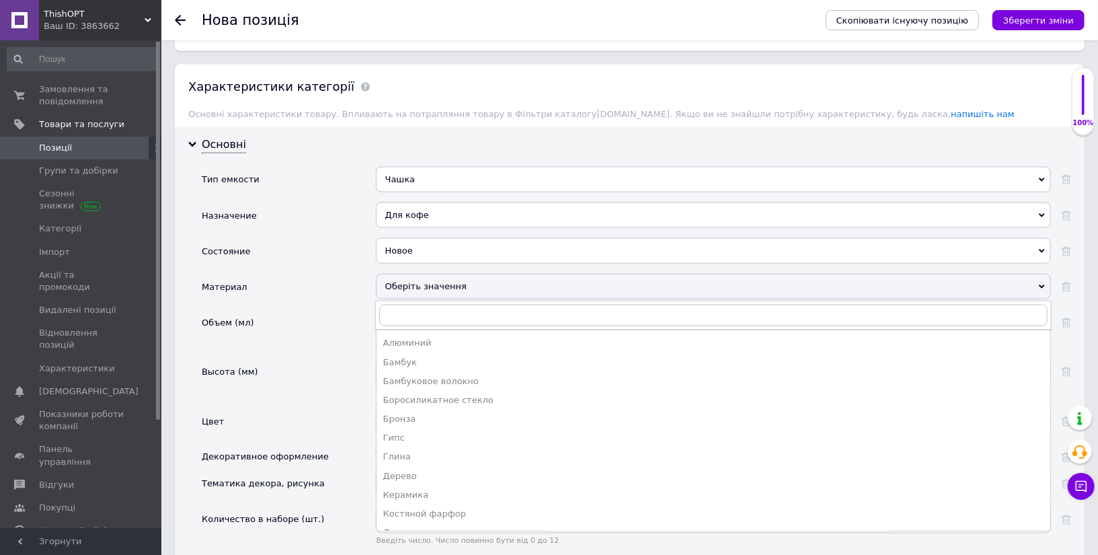
click at [461, 285] on div "Оберіть значення" at bounding box center [713, 287] width 675 height 26
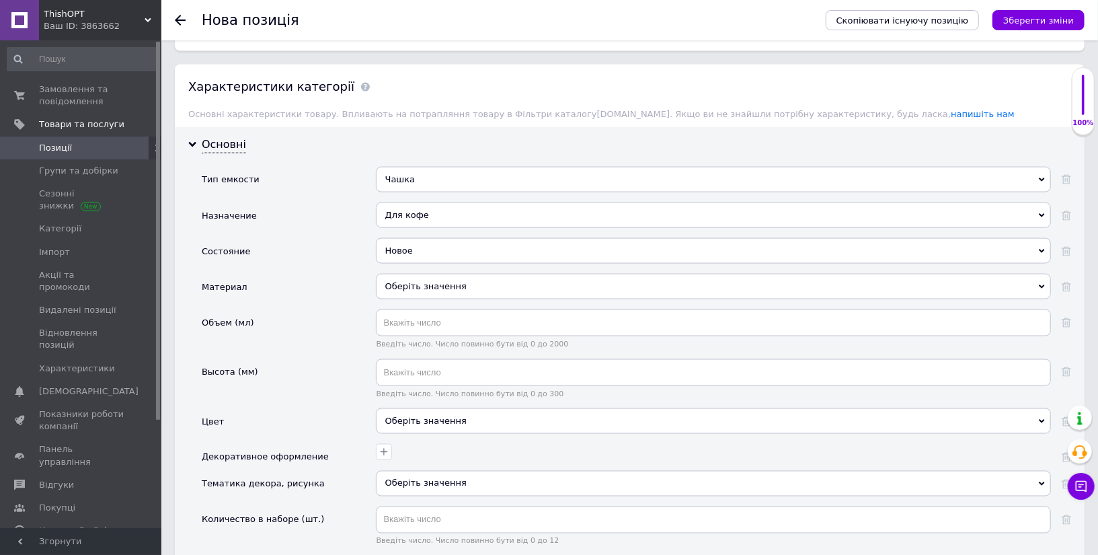
click at [457, 278] on div "Оберіть значення" at bounding box center [713, 287] width 675 height 26
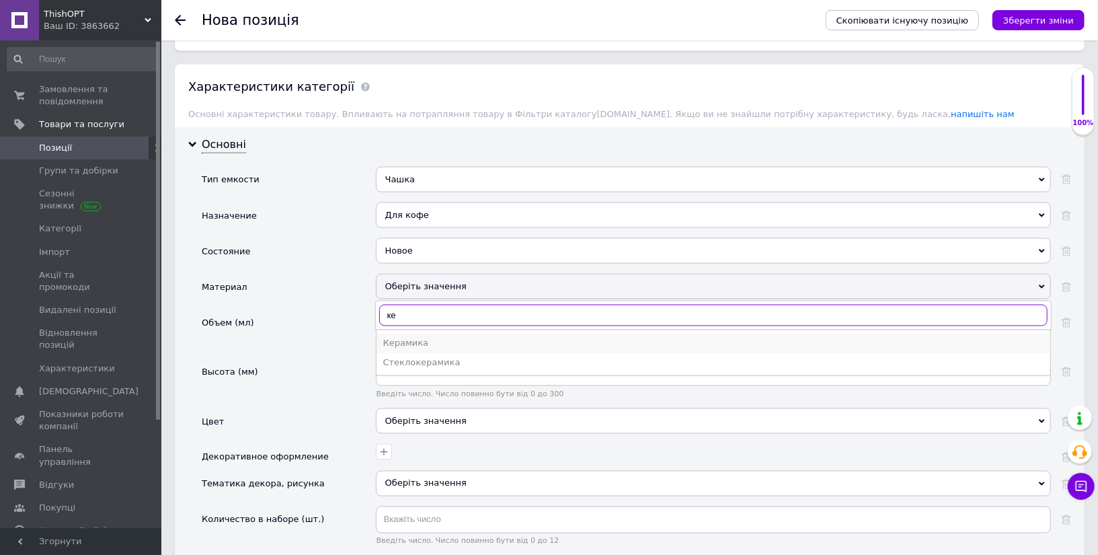
type input "ке"
click at [449, 337] on div "Керамика" at bounding box center [713, 343] width 661 height 12
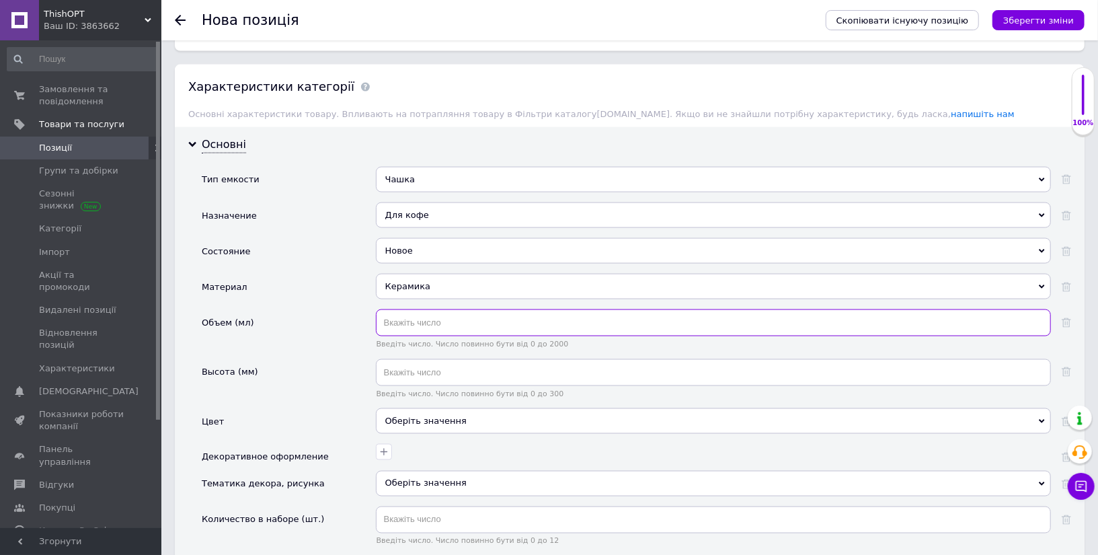
click at [455, 320] on input "text" at bounding box center [713, 322] width 675 height 27
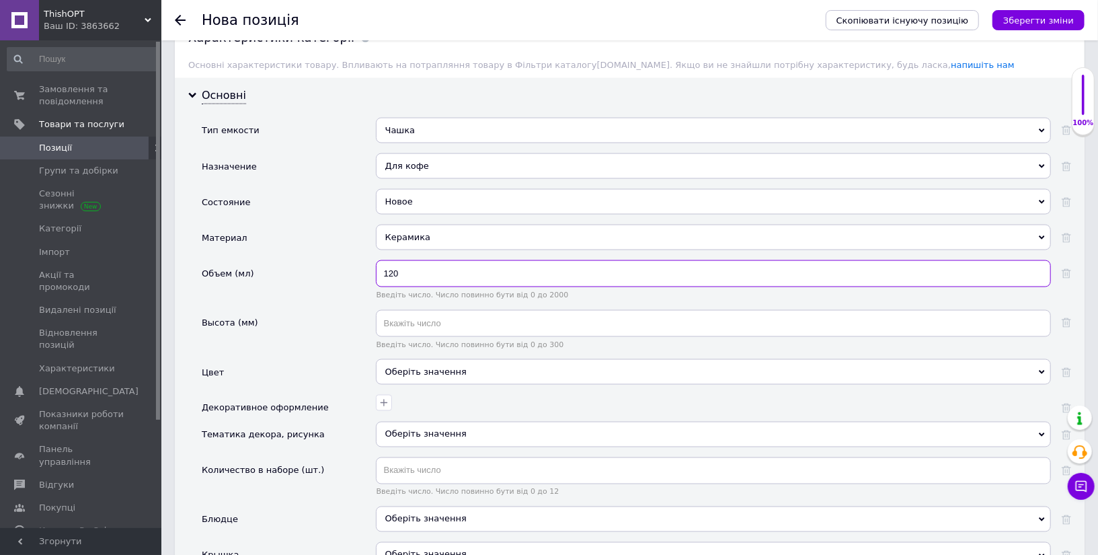
scroll to position [1242, 0]
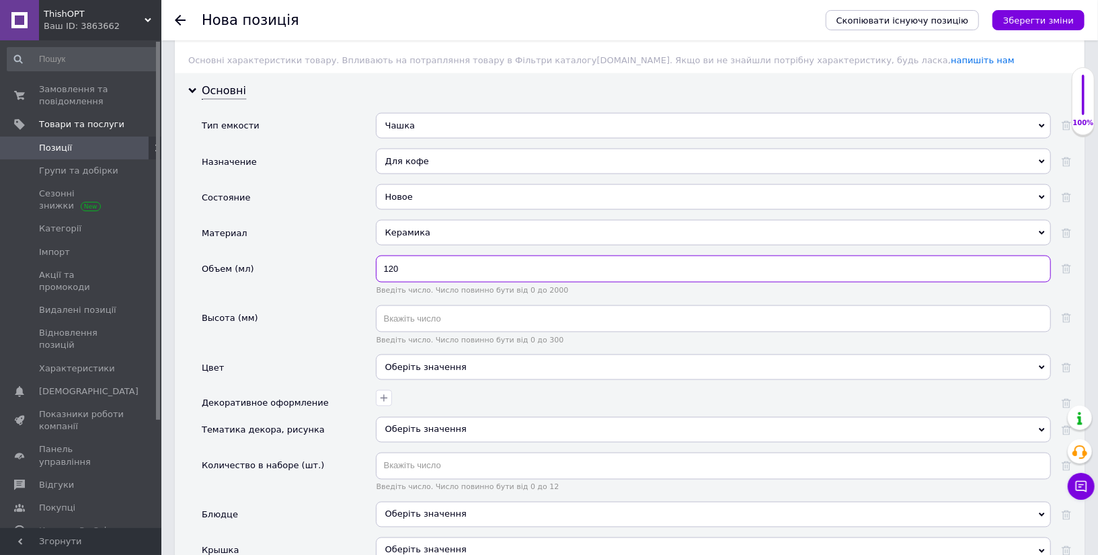
type input "120"
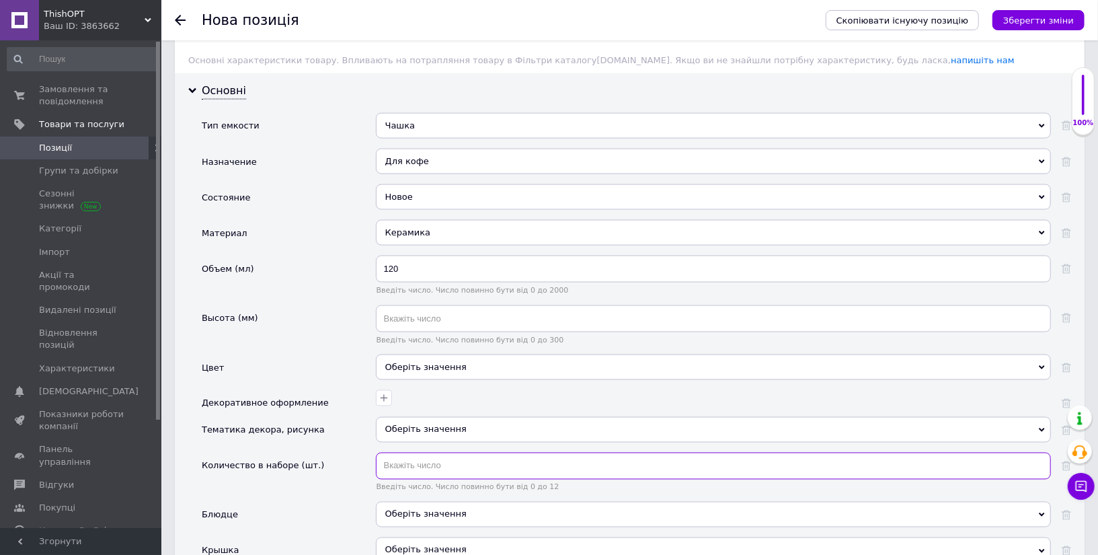
click at [472, 461] on input "text" at bounding box center [713, 466] width 675 height 27
type input "6"
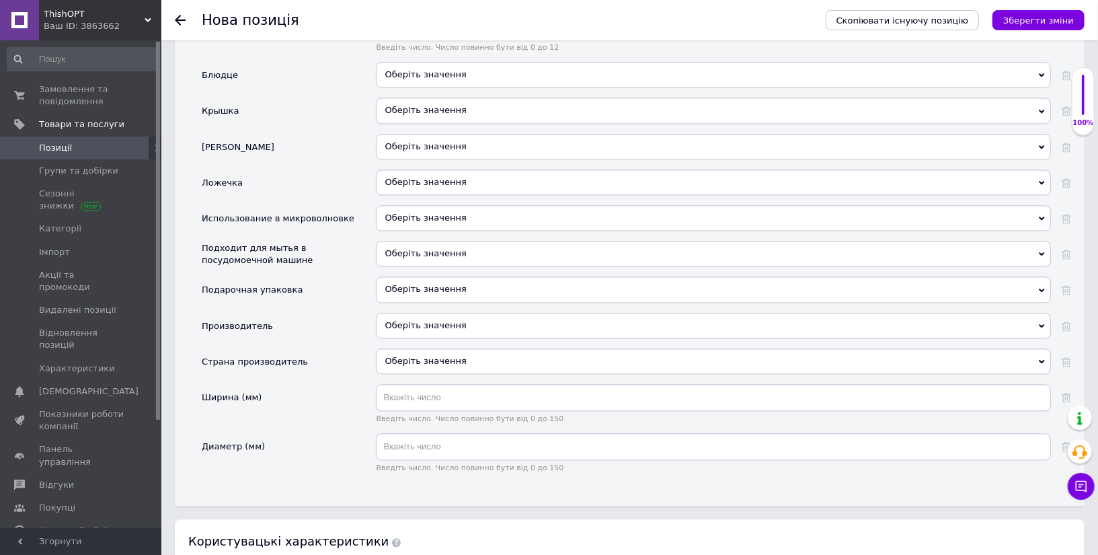
scroll to position [1683, 0]
click at [429, 283] on span "Оберіть значення" at bounding box center [425, 288] width 81 height 10
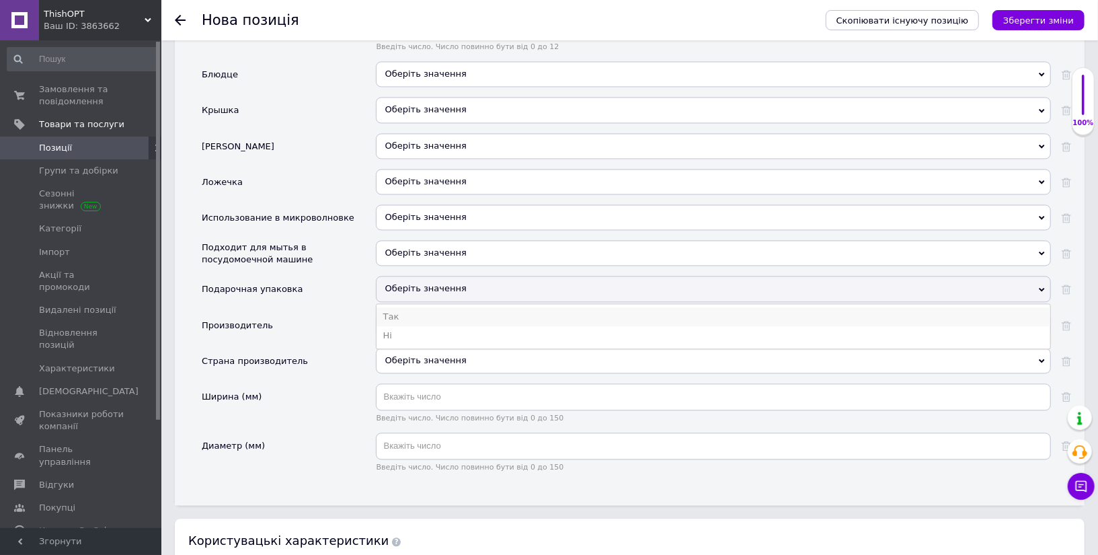
click at [426, 307] on li "Так" at bounding box center [714, 316] width 674 height 19
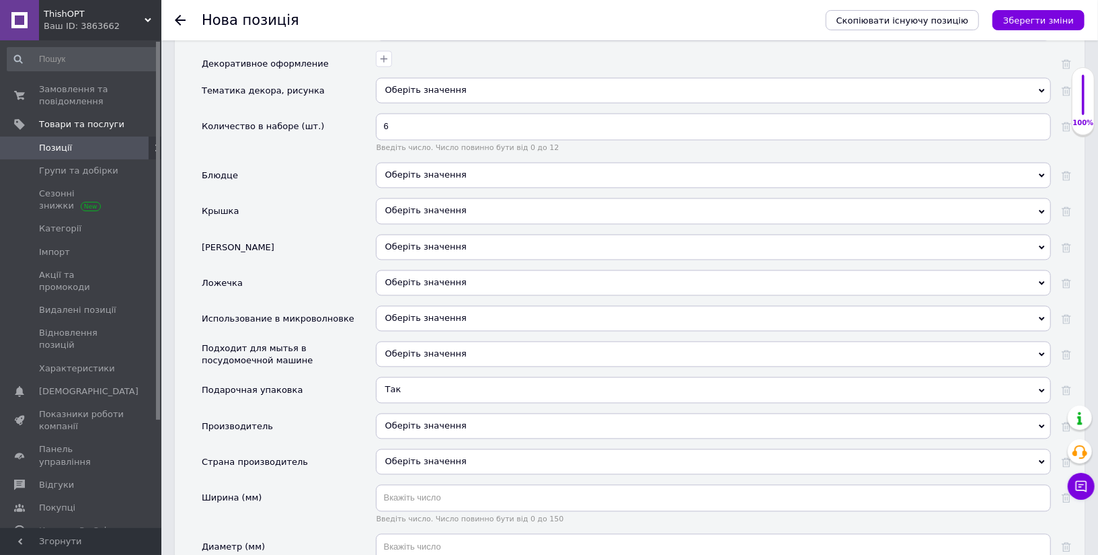
scroll to position [1581, 0]
click at [457, 163] on div "Оберіть значення" at bounding box center [713, 176] width 675 height 26
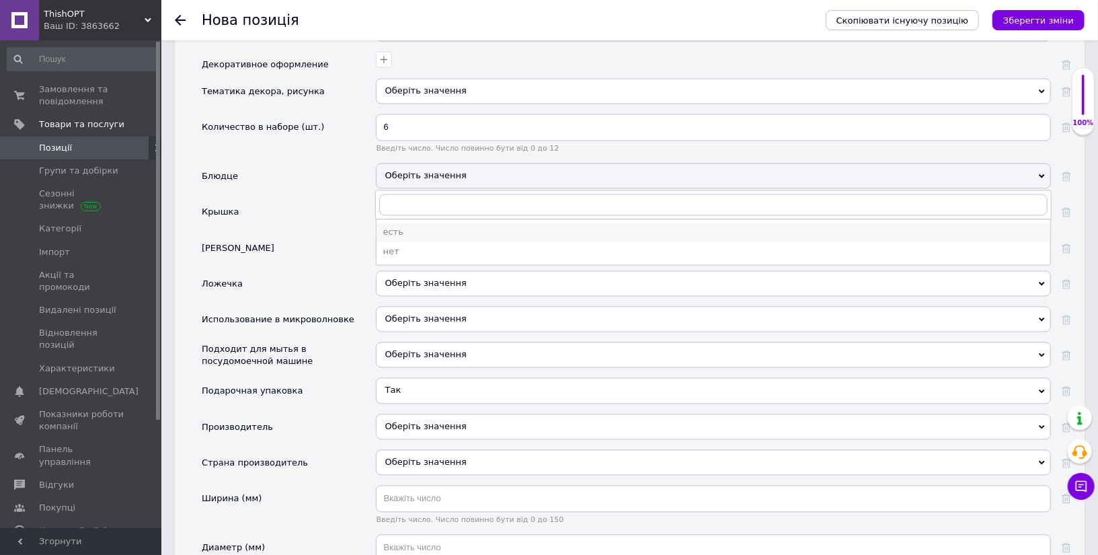
click at [449, 227] on div "есть" at bounding box center [713, 233] width 661 height 12
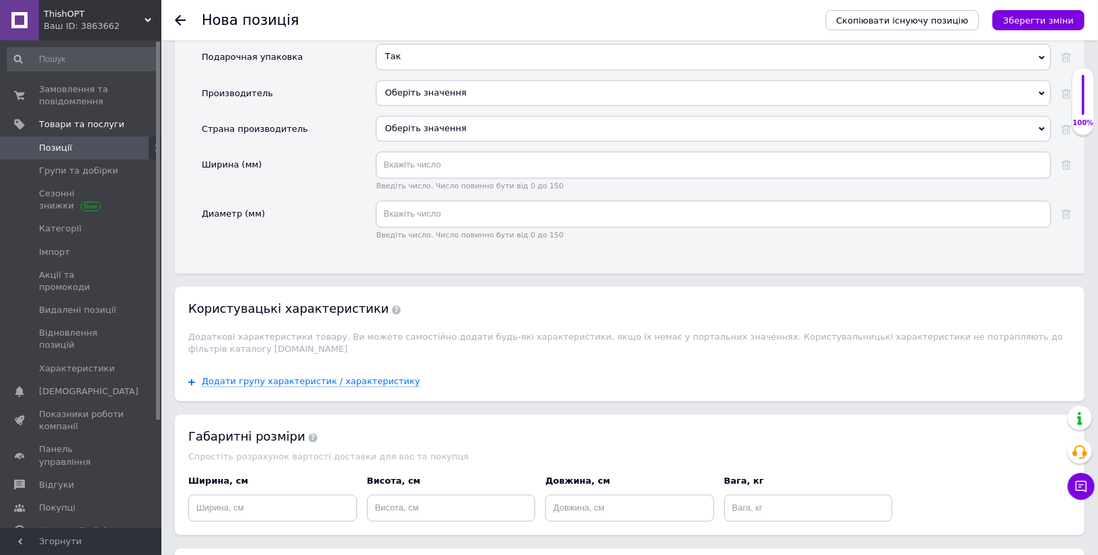
scroll to position [2076, 0]
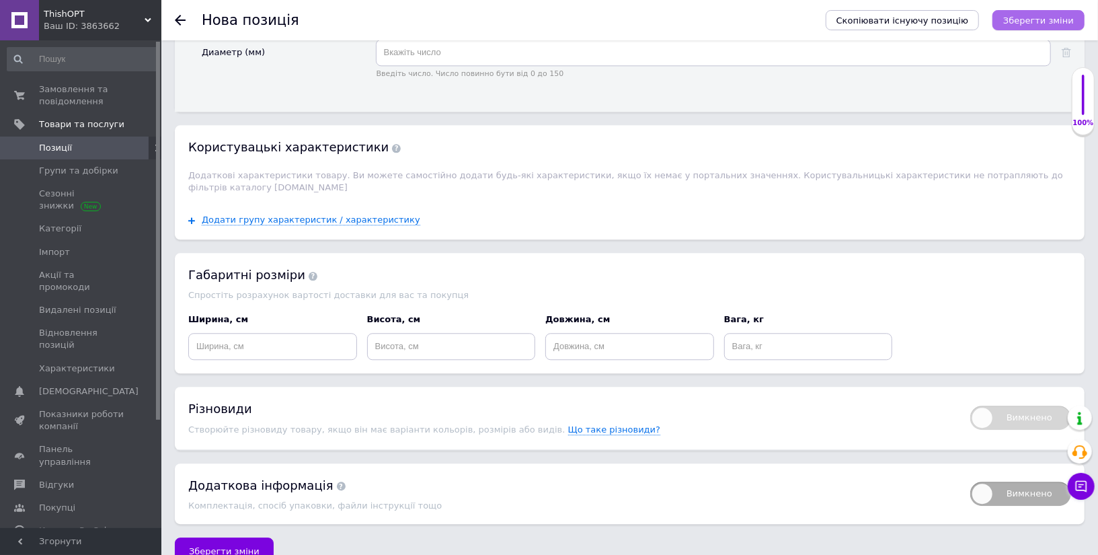
click at [1012, 24] on icon "Зберегти зміни" at bounding box center [1039, 20] width 71 height 10
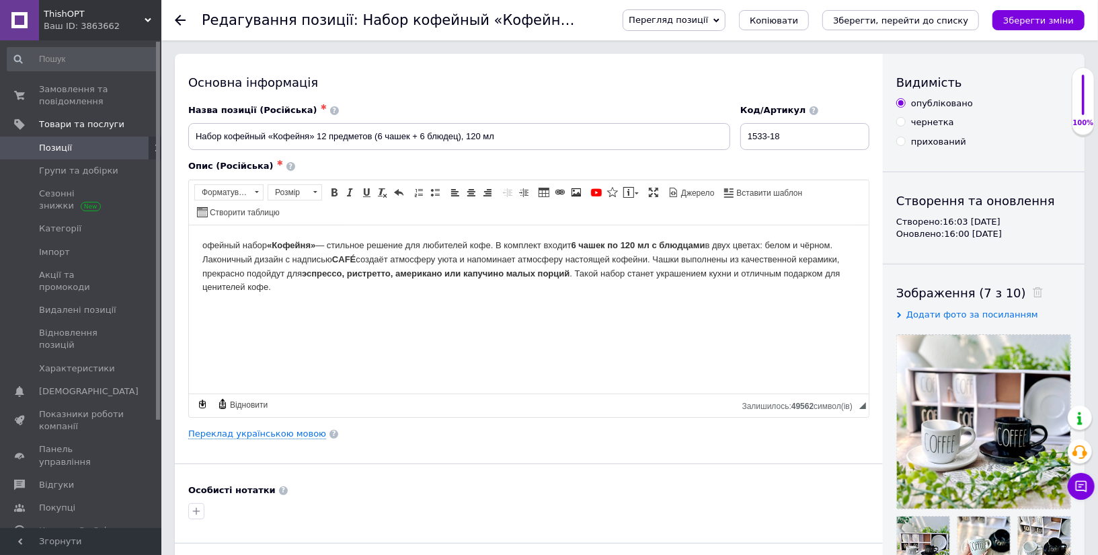
scroll to position [49, 0]
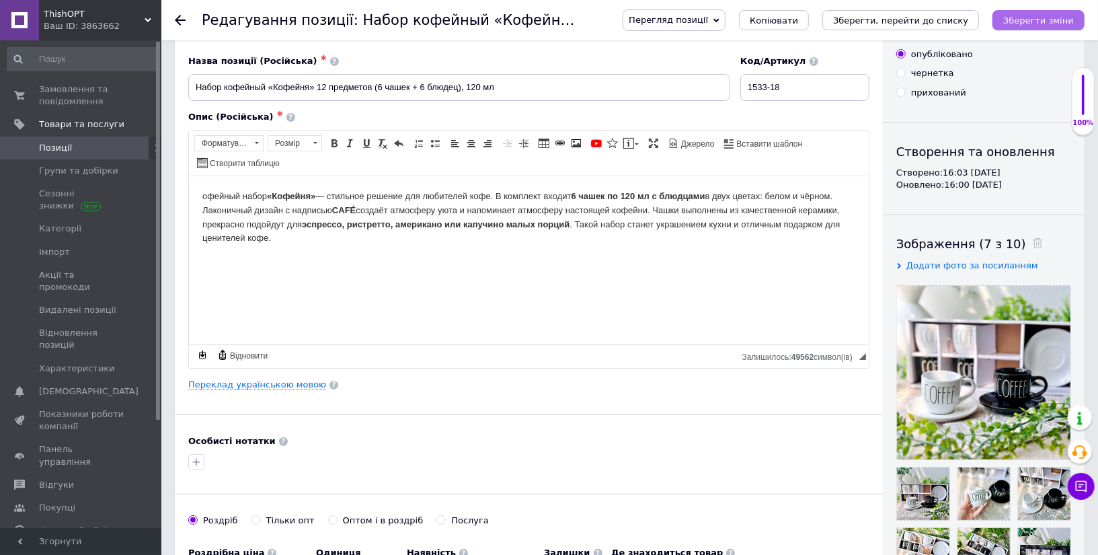
click at [1035, 24] on icon "Зберегти зміни" at bounding box center [1039, 20] width 71 height 10
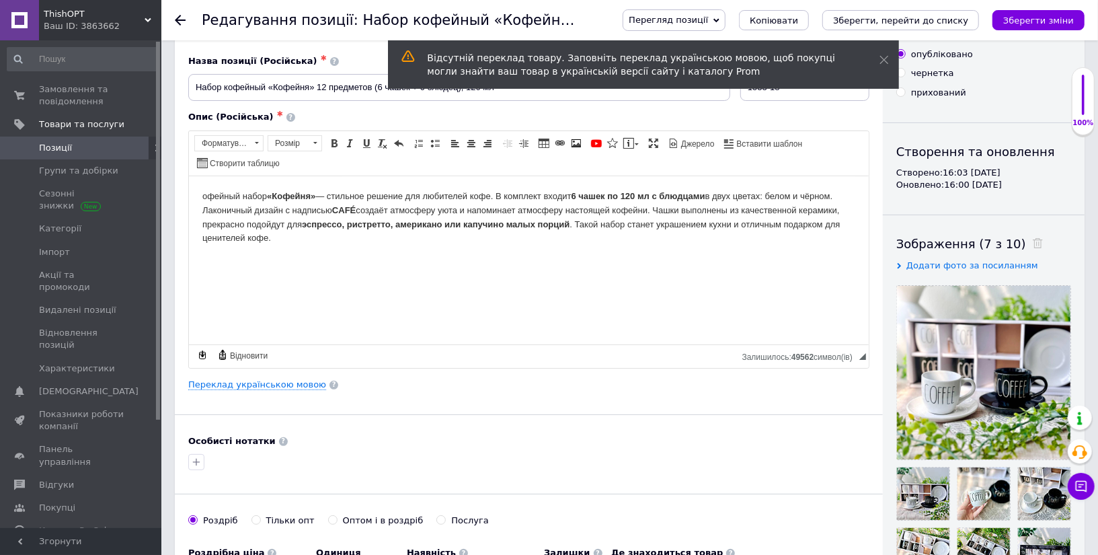
click at [884, 67] on div "Відсутній переклад товару. Заповніть переклад українською мовою, щоб покупці мо…" at bounding box center [643, 64] width 511 height 48
click at [883, 57] on icon at bounding box center [884, 59] width 9 height 9
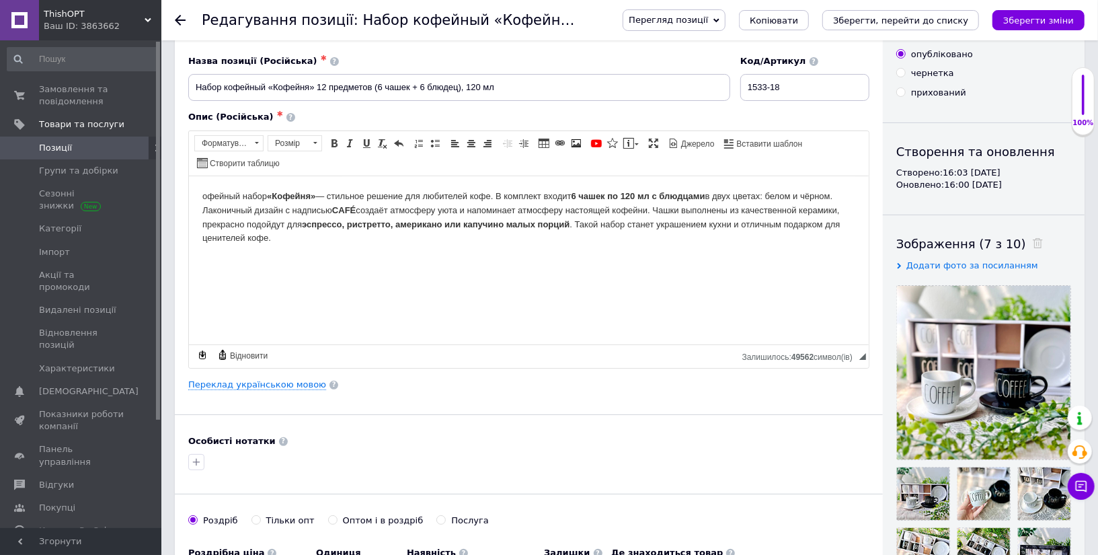
click at [708, 15] on span "Перегляд позиції" at bounding box center [668, 20] width 79 height 10
click at [761, 67] on li "Зберегти та переглянути на маркетплейсі" at bounding box center [729, 64] width 211 height 19
